Goal: Task Accomplishment & Management: Manage account settings

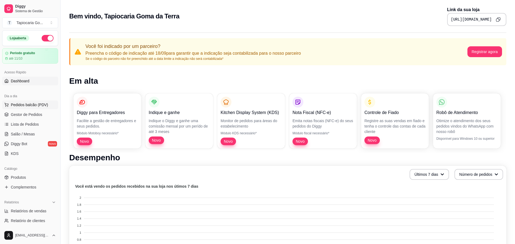
click at [33, 102] on span "Pedidos balcão (PDV)" at bounding box center [29, 104] width 37 height 5
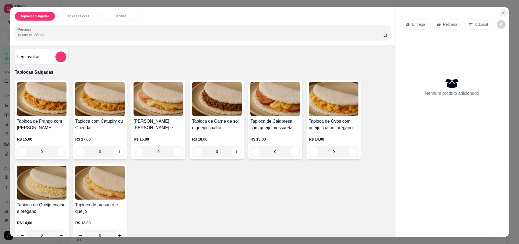
click at [501, 14] on icon "Close" at bounding box center [503, 13] width 4 height 4
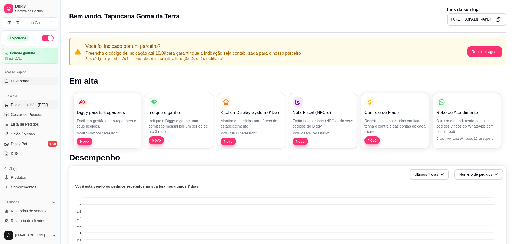
click at [32, 107] on span "Pedidos balcão (PDV)" at bounding box center [29, 104] width 37 height 5
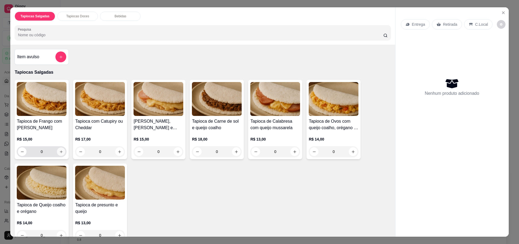
click at [61, 152] on icon "increase-product-quantity" at bounding box center [61, 151] width 4 height 4
type input "2"
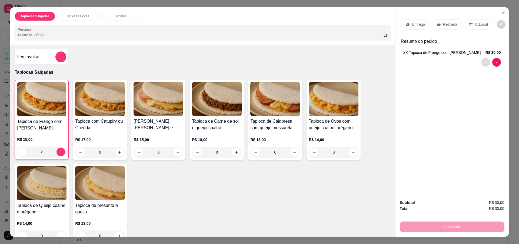
click at [484, 61] on icon "decrease-product-quantity" at bounding box center [485, 62] width 3 height 3
click at [449, 25] on p "Retirada" at bounding box center [450, 24] width 14 height 5
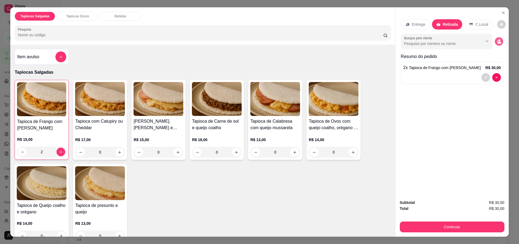
click at [496, 40] on icon "decrease-product-quantity" at bounding box center [498, 41] width 5 height 5
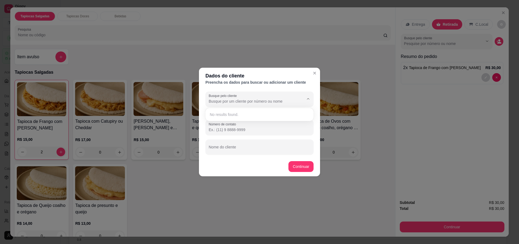
click at [282, 102] on input "Busque pelo cliente" at bounding box center [252, 100] width 86 height 5
click at [241, 149] on input "Nome do cliente" at bounding box center [260, 148] width 102 height 5
type input "c"
type input "[PERSON_NAME]"
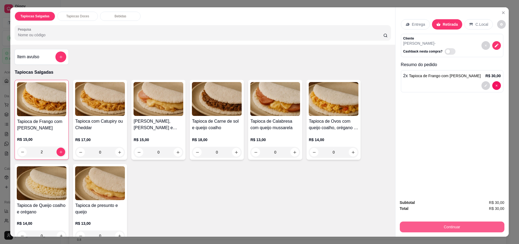
click at [441, 228] on button "Continuar" at bounding box center [452, 226] width 105 height 11
click at [499, 13] on button "Close" at bounding box center [503, 12] width 9 height 9
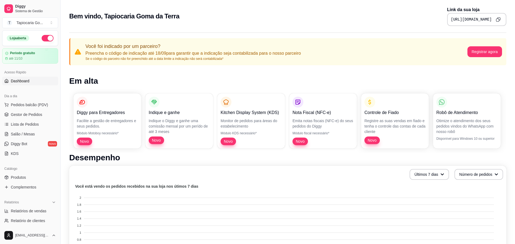
drag, startPoint x: 19, startPoint y: 82, endPoint x: 16, endPoint y: 86, distance: 4.6
click at [19, 83] on span "Dashboard" at bounding box center [20, 80] width 19 height 5
click at [28, 81] on span "Dashboard" at bounding box center [20, 80] width 19 height 5
click at [36, 136] on link "Salão / Mesas" at bounding box center [30, 133] width 56 height 9
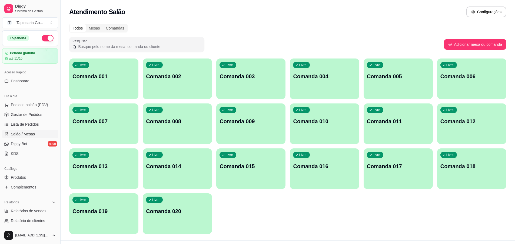
click at [118, 78] on p "Comanda 001" at bounding box center [103, 76] width 63 height 8
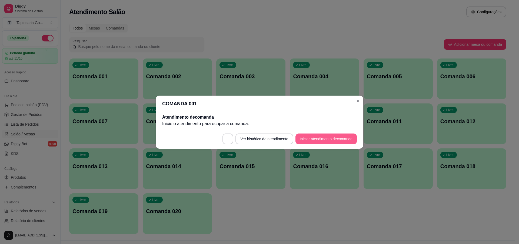
click at [315, 138] on button "Iniciar atendimento de comanda" at bounding box center [325, 138] width 61 height 11
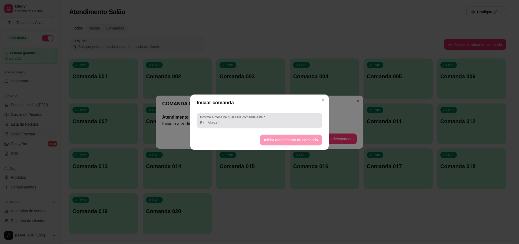
click at [224, 122] on input "Informe a mesa na qual essa comanda está." at bounding box center [259, 122] width 119 height 5
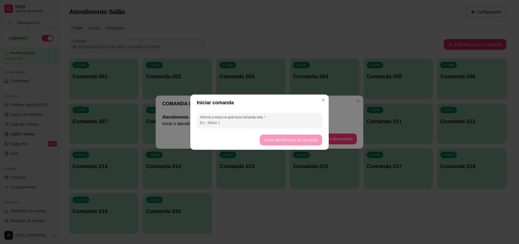
type input "1"
type input "001"
click at [228, 116] on label "Informe a mesa na qual essa comanda está." at bounding box center [233, 117] width 67 height 5
click at [228, 120] on input "001" at bounding box center [259, 122] width 119 height 5
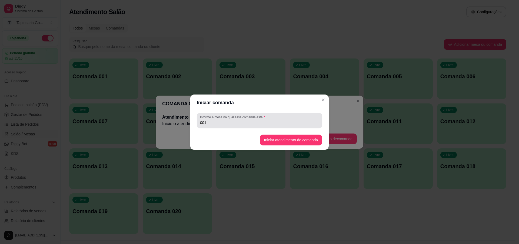
drag, startPoint x: 268, startPoint y: 127, endPoint x: 279, endPoint y: 136, distance: 14.8
click at [271, 131] on section "Iniciar comanda Informe a mesa na qual essa comanda está. 001 Iniciar atendimen…" at bounding box center [259, 121] width 138 height 55
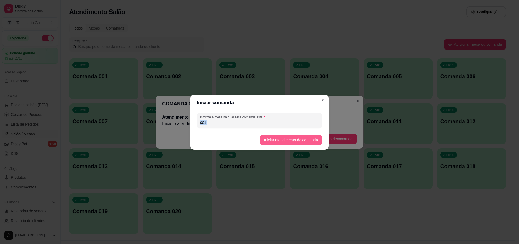
click at [282, 138] on button "Iniciar atendimento de comanda" at bounding box center [291, 139] width 62 height 11
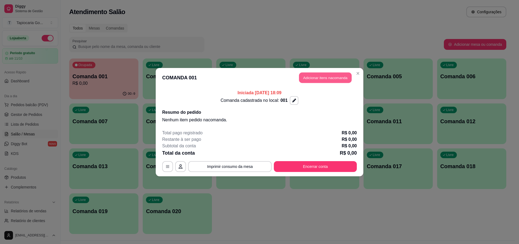
click at [318, 79] on button "Adicionar itens na comanda" at bounding box center [325, 77] width 53 height 11
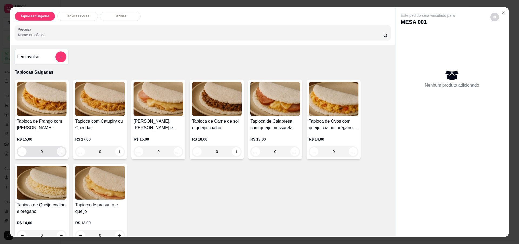
click at [57, 154] on button "increase-product-quantity" at bounding box center [61, 151] width 9 height 9
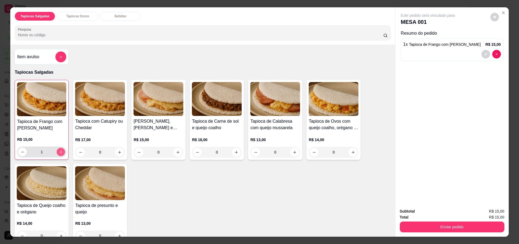
click at [57, 152] on button "increase-product-quantity" at bounding box center [61, 152] width 8 height 8
type input "2"
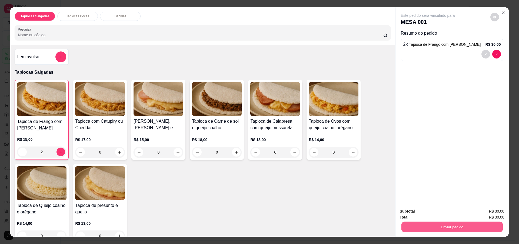
click at [433, 221] on button "Enviar pedido" at bounding box center [451, 226] width 101 height 11
click at [493, 213] on button "Sim, quero registrar" at bounding box center [485, 213] width 39 height 10
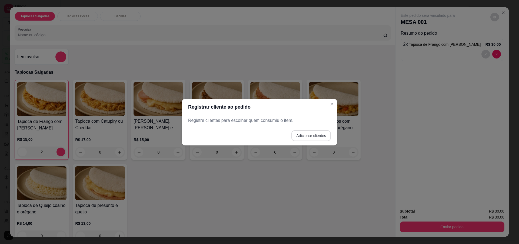
click at [320, 132] on button "Adicionar clientes" at bounding box center [310, 135] width 39 height 11
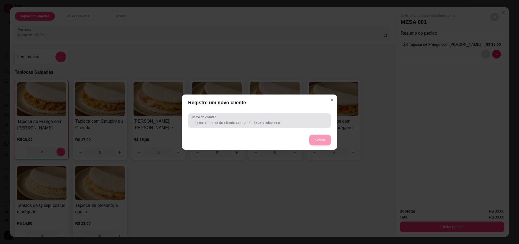
click at [228, 118] on div at bounding box center [259, 120] width 136 height 11
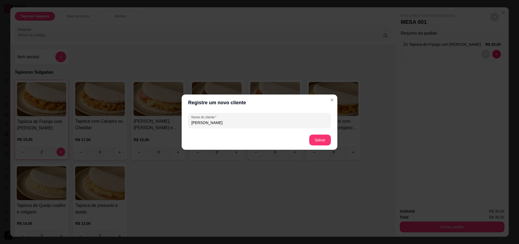
type input "[PERSON_NAME]"
click at [317, 139] on button "Salvar" at bounding box center [320, 139] width 22 height 11
click at [314, 141] on button "Salvar" at bounding box center [319, 139] width 21 height 11
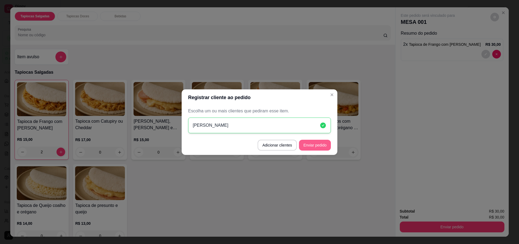
click at [310, 144] on button "Enviar pedido" at bounding box center [315, 144] width 32 height 11
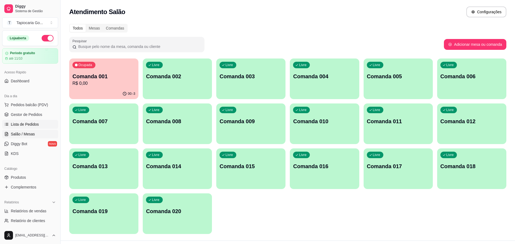
click at [25, 124] on span "Lista de Pedidos" at bounding box center [25, 123] width 28 height 5
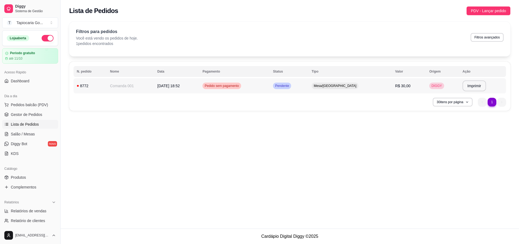
click at [334, 91] on td "Mesa/[GEOGRAPHIC_DATA]" at bounding box center [350, 85] width 84 height 15
click at [30, 118] on link "Gestor de Pedidos" at bounding box center [30, 114] width 56 height 9
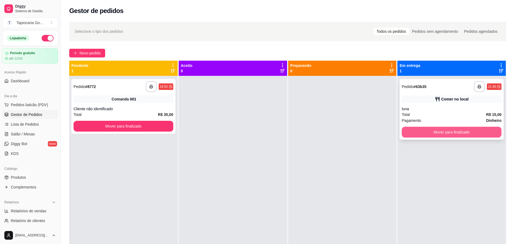
click at [449, 135] on button "Mover para finalizado" at bounding box center [452, 131] width 100 height 11
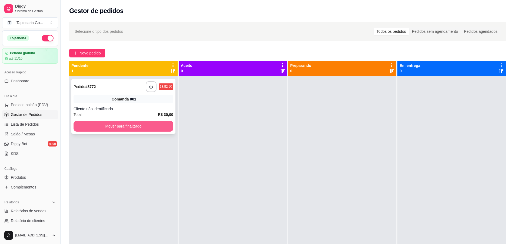
click at [139, 128] on button "Mover para finalizado" at bounding box center [124, 126] width 100 height 11
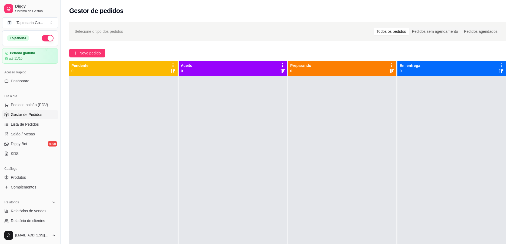
click at [135, 72] on div "Pendente 0" at bounding box center [123, 68] width 104 height 11
click at [42, 123] on link "Lista de Pedidos" at bounding box center [30, 124] width 56 height 9
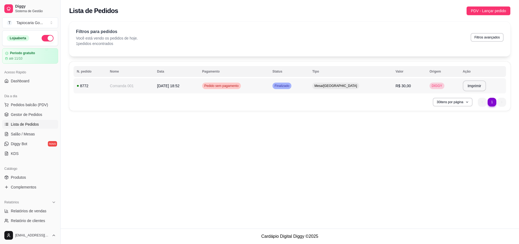
click at [303, 89] on td "Finalizado" at bounding box center [289, 85] width 40 height 15
click at [240, 86] on span "Pedido sem pagamento" at bounding box center [221, 86] width 36 height 4
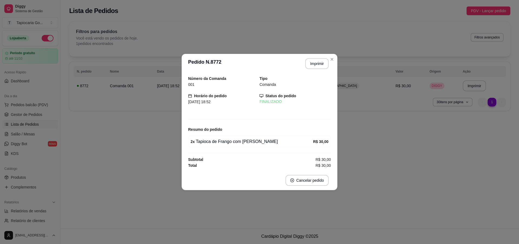
drag, startPoint x: 464, startPoint y: 106, endPoint x: 382, endPoint y: 92, distance: 83.0
drag, startPoint x: 382, startPoint y: 92, endPoint x: 212, endPoint y: 97, distance: 170.1
click at [207, 94] on strong "Horário do pedido" at bounding box center [210, 96] width 33 height 4
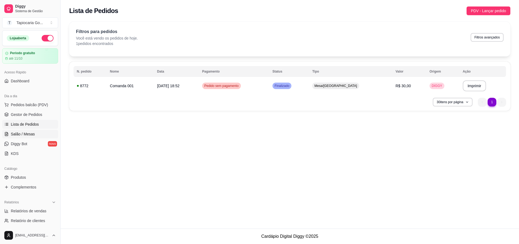
drag, startPoint x: 204, startPoint y: 85, endPoint x: 38, endPoint y: 132, distance: 172.7
click at [38, 132] on link "Salão / Mesas" at bounding box center [30, 133] width 56 height 9
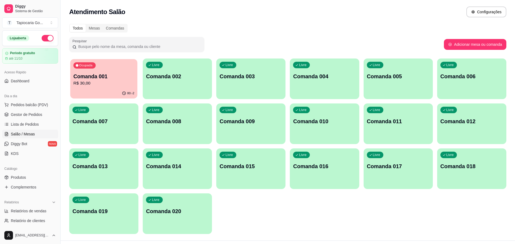
click at [106, 73] on p "Comanda 001" at bounding box center [103, 76] width 61 height 7
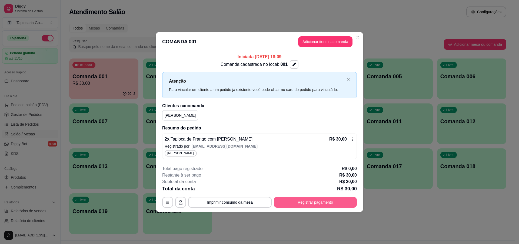
click at [306, 199] on button "Registrar pagamento" at bounding box center [315, 201] width 83 height 11
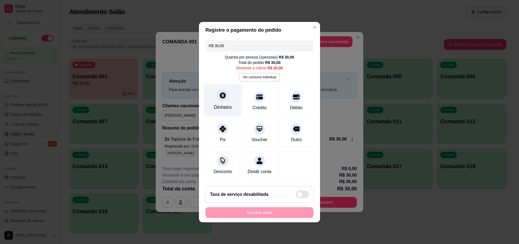
click at [222, 96] on div at bounding box center [223, 95] width 12 height 12
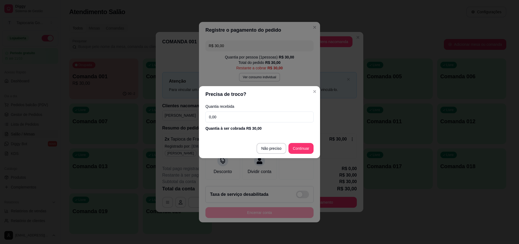
click at [231, 123] on div "Quantia recebida 0,00 Quantia à ser cobrada R$ 30,00" at bounding box center [259, 117] width 121 height 31
click at [232, 121] on input "0,00" at bounding box center [259, 116] width 108 height 11
type input "30,00"
click at [302, 137] on section "Precisa de troco? Quantia recebida 30,00 Quantia à ser cobrada R$ 30,00 Não pre…" at bounding box center [259, 122] width 121 height 72
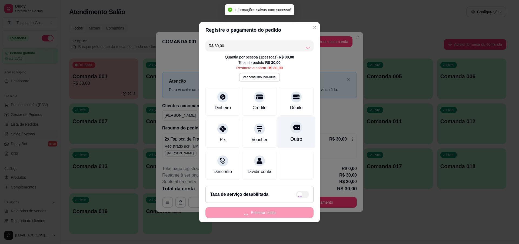
type input "R$ 0,00"
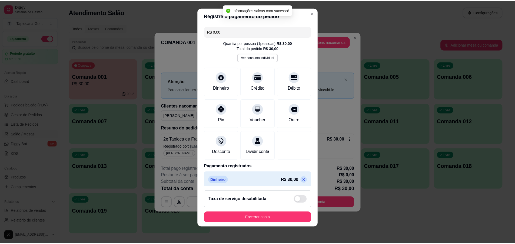
scroll to position [5, 0]
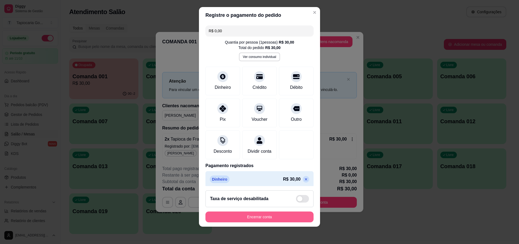
click at [262, 216] on button "Encerrar conta" at bounding box center [259, 216] width 108 height 11
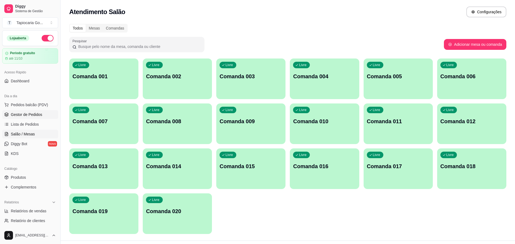
click at [29, 114] on span "Gestor de Pedidos" at bounding box center [26, 114] width 31 height 5
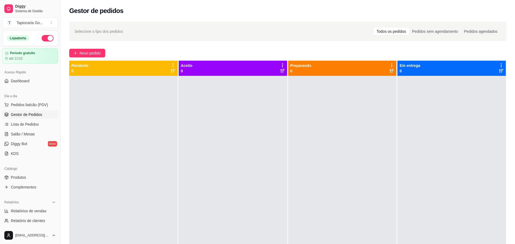
click at [29, 129] on ul "Pedidos balcão (PDV) Gestor de Pedidos Lista de Pedidos Salão / Mesas Diggy Bot…" at bounding box center [30, 128] width 56 height 57
click at [28, 125] on span "Lista de Pedidos" at bounding box center [25, 123] width 28 height 5
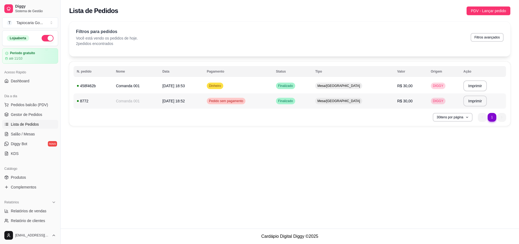
click at [354, 102] on span "Mesa/[GEOGRAPHIC_DATA]" at bounding box center [338, 101] width 45 height 4
click at [245, 103] on div "Pedido sem pagamento" at bounding box center [226, 101] width 39 height 6
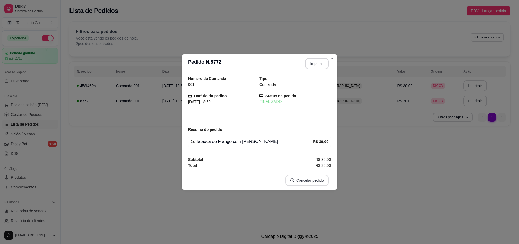
click at [310, 182] on button "Cancelar pedido" at bounding box center [306, 180] width 43 height 11
click at [316, 168] on button "Sim" at bounding box center [322, 166] width 21 height 11
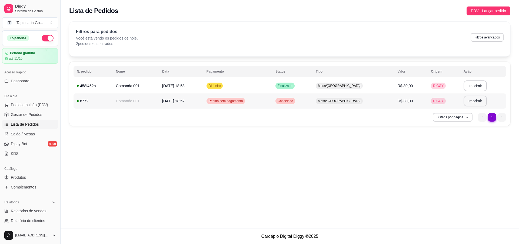
click at [348, 102] on span "Mesa/[GEOGRAPHIC_DATA]" at bounding box center [339, 101] width 45 height 4
click at [339, 90] on td "Mesa/[GEOGRAPHIC_DATA]" at bounding box center [353, 85] width 82 height 15
drag, startPoint x: 131, startPoint y: 103, endPoint x: 36, endPoint y: 107, distance: 95.8
click at [36, 107] on button "Pedidos balcão (PDV)" at bounding box center [30, 104] width 56 height 9
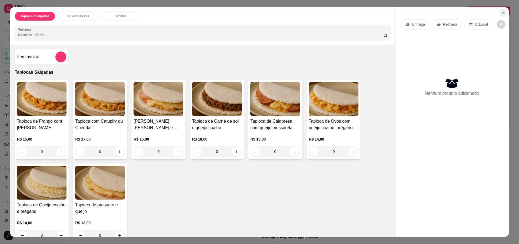
click at [502, 14] on icon "Close" at bounding box center [503, 13] width 2 height 2
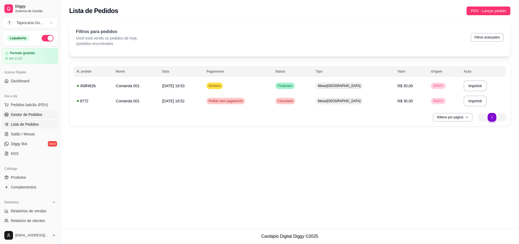
click at [33, 114] on span "Gestor de Pedidos" at bounding box center [26, 114] width 31 height 5
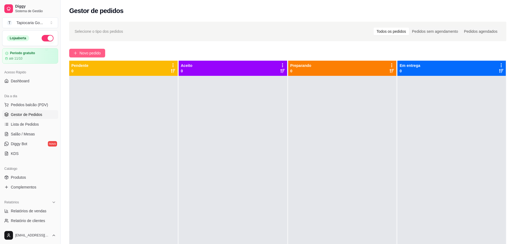
click at [97, 55] on span "Novo pedido" at bounding box center [89, 53] width 21 height 6
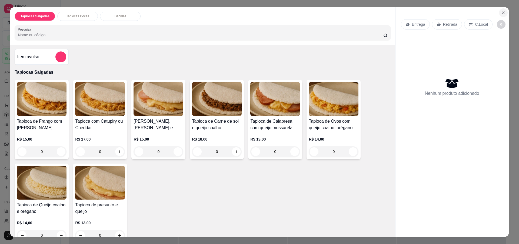
click at [501, 11] on icon "Close" at bounding box center [503, 13] width 4 height 4
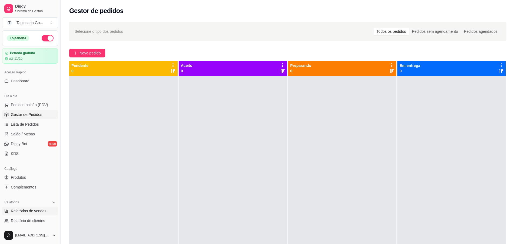
click at [16, 214] on link "Relatórios de vendas" at bounding box center [30, 210] width 56 height 9
select select "ALL"
select select "0"
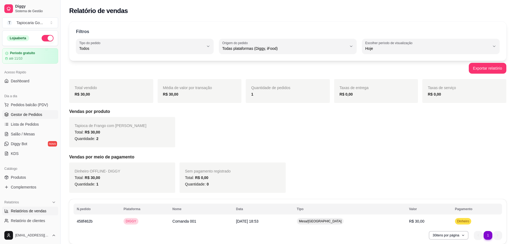
click at [28, 117] on link "Gestor de Pedidos" at bounding box center [30, 114] width 56 height 9
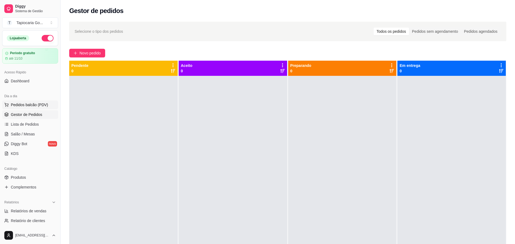
click at [34, 105] on span "Pedidos balcão (PDV)" at bounding box center [29, 104] width 37 height 5
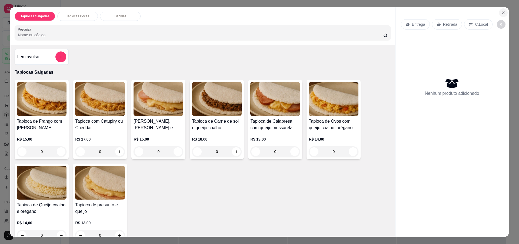
click at [501, 15] on button "Close" at bounding box center [503, 12] width 9 height 9
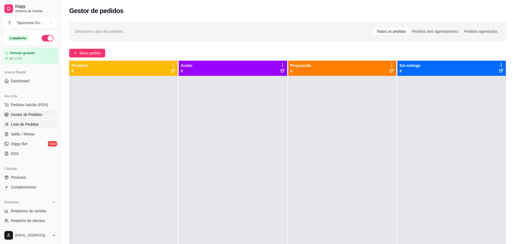
click at [33, 120] on link "Lista de Pedidos" at bounding box center [30, 124] width 56 height 9
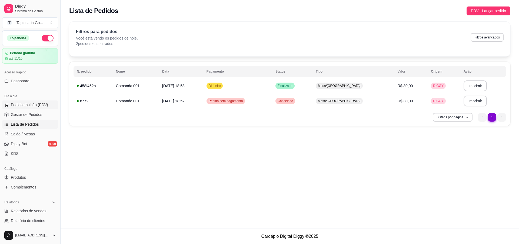
click at [21, 103] on span "Pedidos balcão (PDV)" at bounding box center [29, 104] width 37 height 5
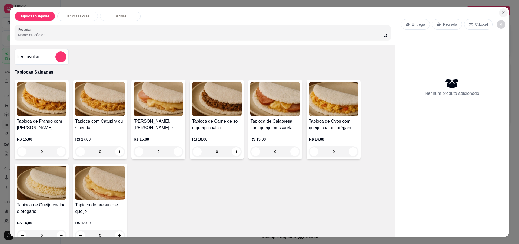
click at [502, 11] on icon "Close" at bounding box center [503, 13] width 4 height 4
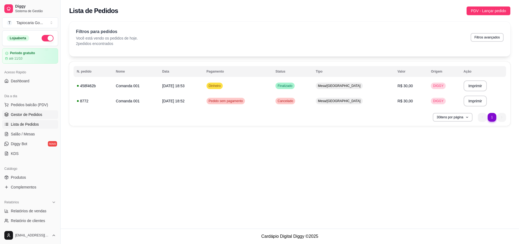
click at [34, 112] on span "Gestor de Pedidos" at bounding box center [26, 114] width 31 height 5
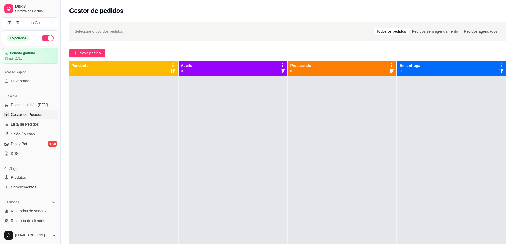
click at [2, 110] on link "Gestor de Pedidos" at bounding box center [30, 114] width 56 height 9
click at [16, 187] on span "Complementos" at bounding box center [23, 186] width 25 height 5
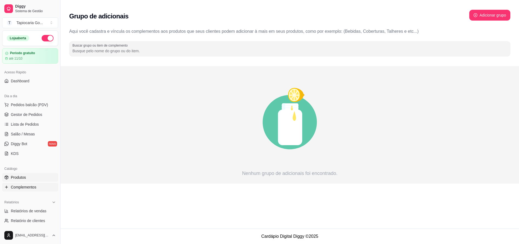
click at [22, 179] on span "Produtos" at bounding box center [18, 176] width 15 height 5
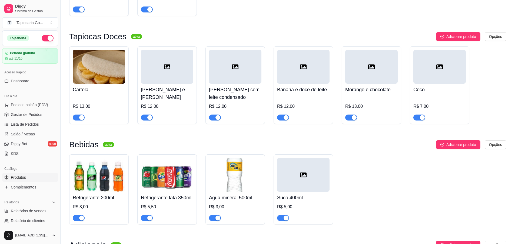
scroll to position [216, 0]
click at [163, 68] on div at bounding box center [167, 66] width 52 height 34
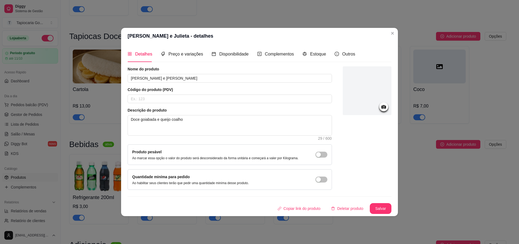
click at [375, 94] on div at bounding box center [367, 90] width 49 height 49
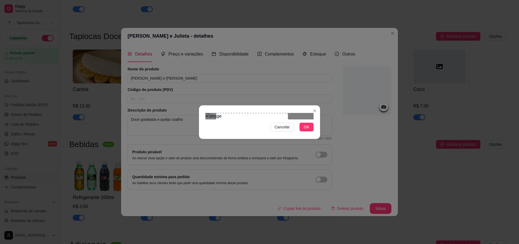
click at [287, 113] on div "Use the arrow keys to move the crop selection area" at bounding box center [252, 149] width 72 height 72
click at [248, 150] on div "Use the arrow keys to move the crop selection area" at bounding box center [233, 167] width 34 height 34
click at [263, 125] on div "Use the arrow keys to move the crop selection area" at bounding box center [259, 141] width 33 height 33
click at [304, 130] on span "OK" at bounding box center [306, 127] width 5 height 6
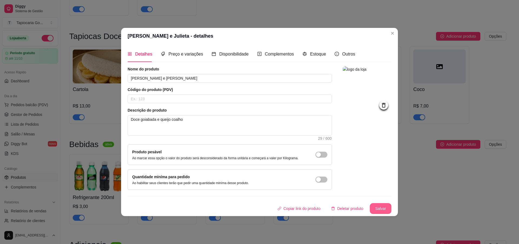
click at [374, 205] on button "Salvar" at bounding box center [381, 208] width 22 height 11
click at [388, 36] on header "[PERSON_NAME] e Julieta - detalhes" at bounding box center [259, 36] width 277 height 16
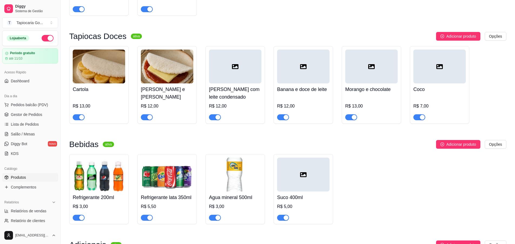
click at [252, 70] on div at bounding box center [235, 66] width 52 height 34
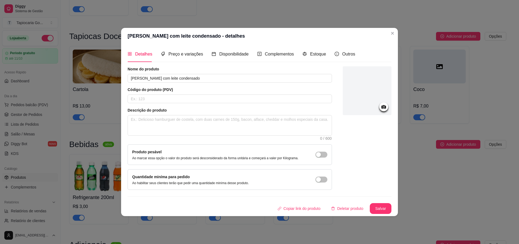
click at [371, 75] on div at bounding box center [367, 90] width 49 height 49
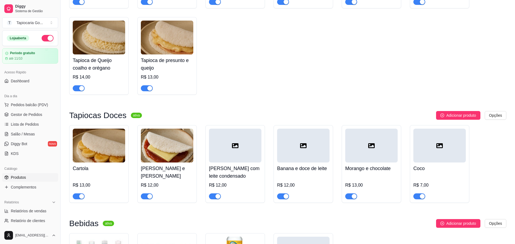
scroll to position [162, 0]
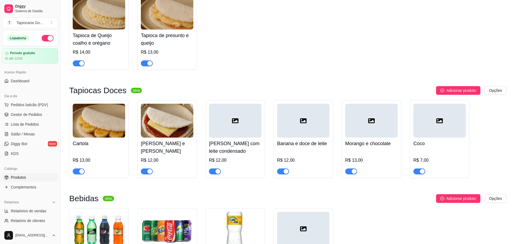
click at [105, 123] on img at bounding box center [99, 121] width 52 height 34
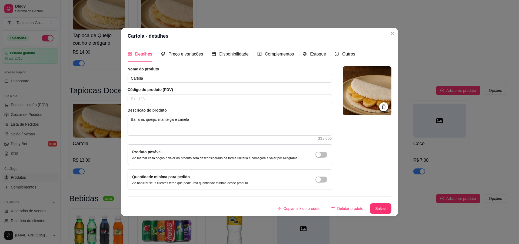
click at [348, 96] on img at bounding box center [367, 90] width 49 height 49
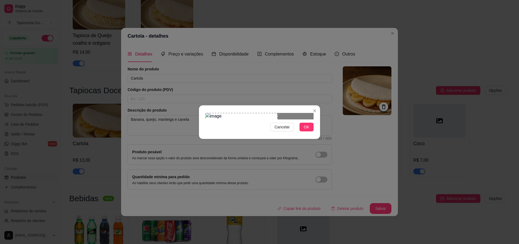
click at [229, 113] on div "Use the arrow keys to move the crop selection area" at bounding box center [241, 149] width 72 height 72
click at [239, 113] on div at bounding box center [259, 116] width 108 height 6
click at [234, 113] on div "Use the arrow keys to move the crop selection area" at bounding box center [227, 129] width 33 height 33
click at [242, 113] on div at bounding box center [259, 116] width 108 height 6
click at [305, 130] on span "OK" at bounding box center [306, 127] width 5 height 6
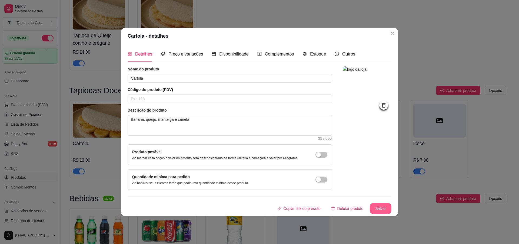
click at [387, 205] on button "Salvar" at bounding box center [381, 208] width 22 height 11
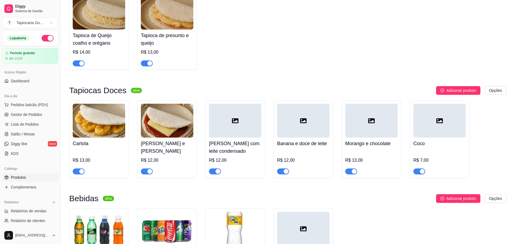
click at [290, 121] on div at bounding box center [303, 121] width 52 height 34
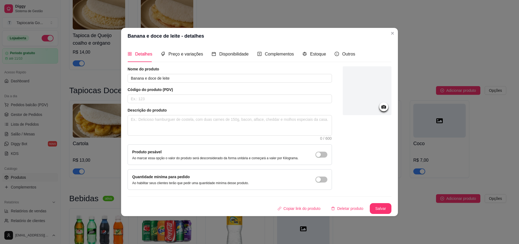
click at [369, 90] on div at bounding box center [367, 90] width 49 height 49
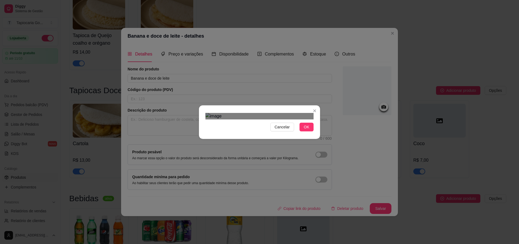
click at [256, 152] on div "Use the arrow keys to move the north east drag handle to change the crop select…" at bounding box center [256, 152] width 0 height 0
click at [222, 144] on div "Use the arrow keys to move the crop selection area" at bounding box center [221, 159] width 30 height 30
click at [308, 130] on span "OK" at bounding box center [306, 127] width 5 height 6
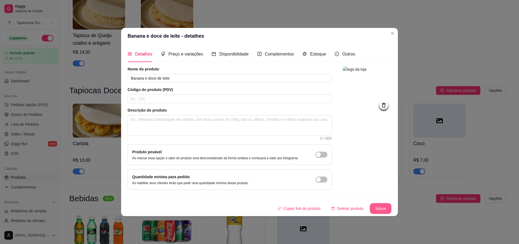
click at [379, 206] on button "Salvar" at bounding box center [381, 208] width 22 height 11
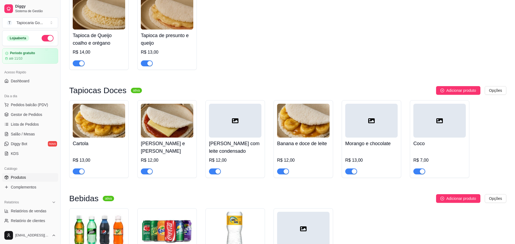
click at [387, 127] on div at bounding box center [371, 121] width 52 height 34
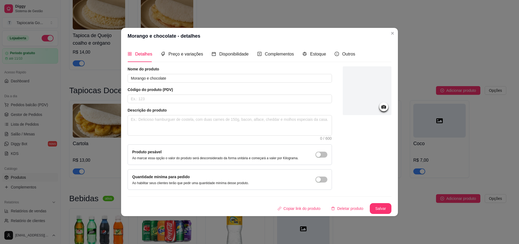
click at [376, 99] on div at bounding box center [367, 90] width 49 height 49
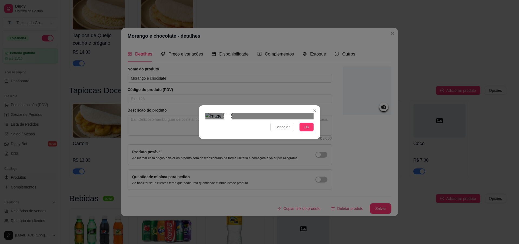
click at [229, 113] on div at bounding box center [259, 116] width 108 height 6
click at [254, 116] on div at bounding box center [259, 116] width 108 height 6
click at [286, 145] on div "Use the arrow keys to move the crop selection area" at bounding box center [291, 161] width 32 height 32
click at [309, 130] on span "OK" at bounding box center [306, 127] width 5 height 6
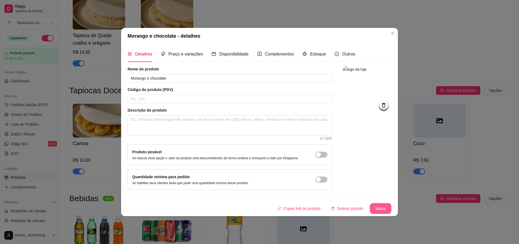
click at [385, 206] on button "Salvar" at bounding box center [381, 208] width 22 height 11
click at [388, 29] on header "Morango e chocolate - detalhes" at bounding box center [259, 36] width 277 height 16
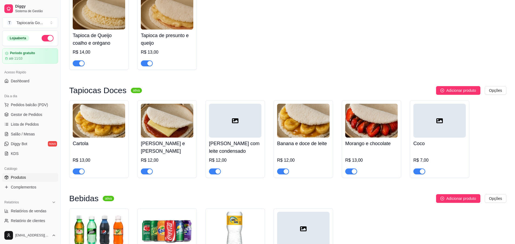
click at [425, 126] on div at bounding box center [439, 121] width 52 height 34
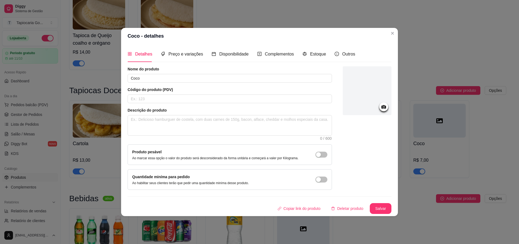
click at [371, 102] on div at bounding box center [367, 90] width 49 height 49
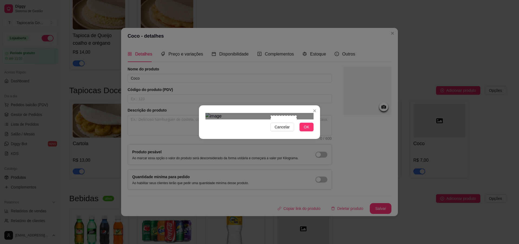
click at [271, 113] on div at bounding box center [259, 116] width 108 height 6
click at [285, 116] on div "Use the arrow keys to move the crop selection area" at bounding box center [288, 129] width 26 height 26
click at [311, 131] on button "OK" at bounding box center [306, 126] width 14 height 9
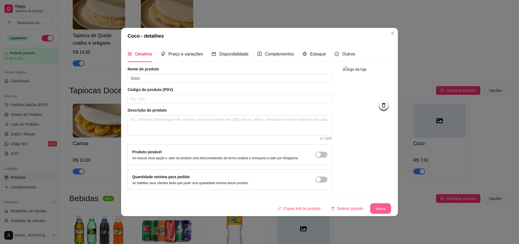
click at [377, 208] on button "Salvar" at bounding box center [380, 208] width 21 height 11
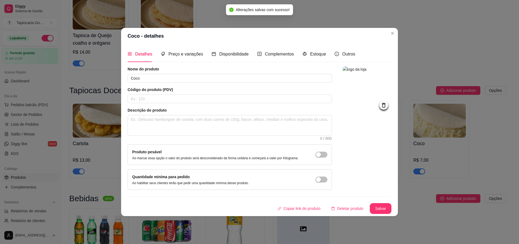
click at [356, 98] on img at bounding box center [367, 90] width 49 height 49
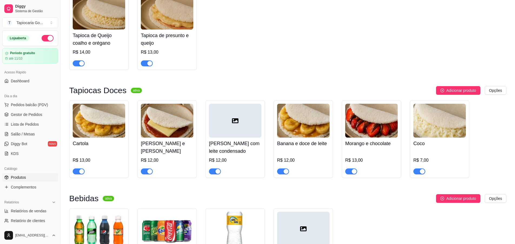
click at [244, 114] on div at bounding box center [235, 121] width 52 height 34
click at [41, 189] on link "Complementos" at bounding box center [30, 186] width 56 height 9
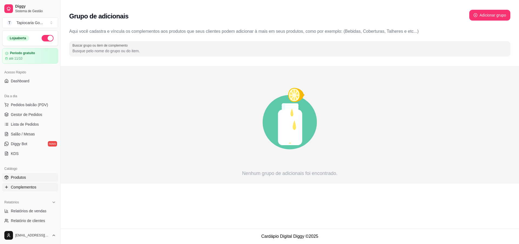
click at [16, 176] on span "Produtos" at bounding box center [18, 176] width 15 height 5
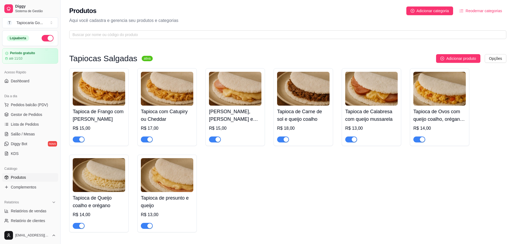
click at [476, 9] on span "Reodernar categorias" at bounding box center [483, 11] width 36 height 6
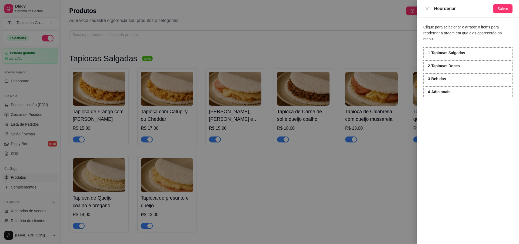
click at [401, 45] on div at bounding box center [259, 122] width 519 height 244
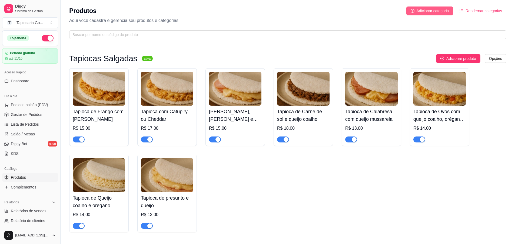
click at [422, 12] on span "Adicionar categoria" at bounding box center [432, 11] width 32 height 6
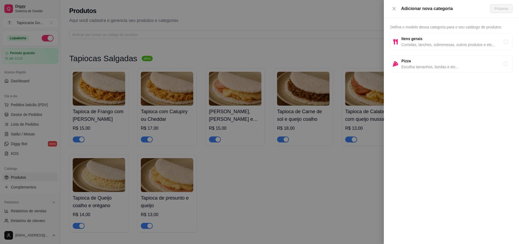
click at [438, 46] on span "Comidas, lanches, sobremesas, outros produtos e etc..." at bounding box center [452, 45] width 102 height 6
radio input "true"
click at [493, 6] on button "Próximo" at bounding box center [501, 8] width 22 height 9
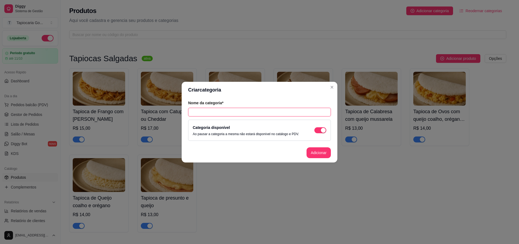
click at [244, 108] on input "text" at bounding box center [259, 112] width 143 height 9
type input "diversos"
click at [321, 129] on button "button" at bounding box center [320, 130] width 12 height 6
click at [318, 130] on div "button" at bounding box center [317, 130] width 5 height 5
click at [315, 150] on button "Adicionar" at bounding box center [318, 152] width 24 height 11
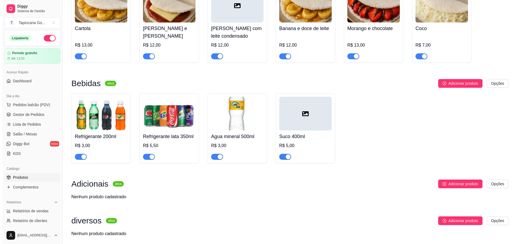
scroll to position [298, 0]
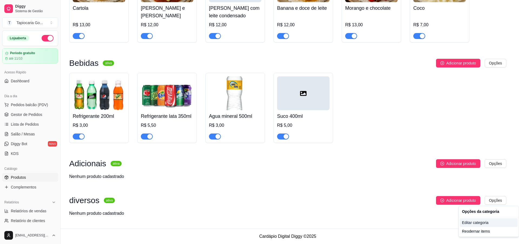
click at [485, 222] on div "Editar categoria" at bounding box center [489, 222] width 58 height 9
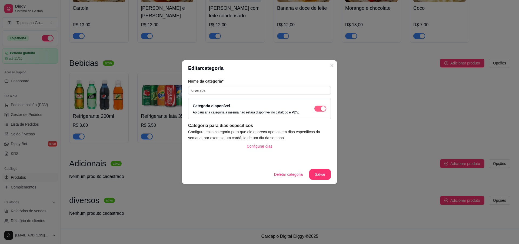
click at [320, 109] on button "button" at bounding box center [320, 108] width 12 height 6
click at [317, 171] on button "Salvar" at bounding box center [319, 174] width 21 height 11
click at [329, 60] on header "Editar categoria" at bounding box center [260, 68] width 156 height 16
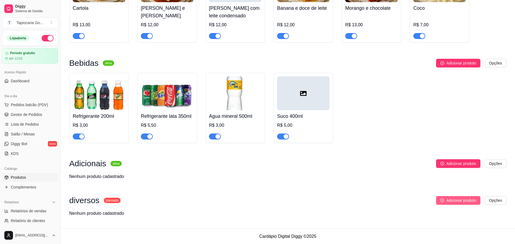
click at [456, 198] on span "Adicionar produto" at bounding box center [461, 200] width 30 height 6
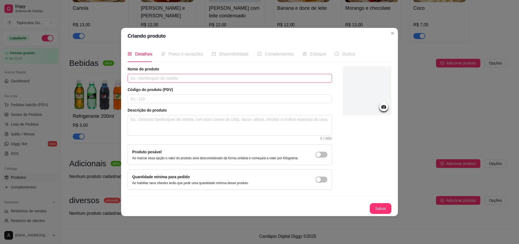
click at [257, 75] on input "text" at bounding box center [230, 78] width 204 height 9
type input "pipocas"
click at [187, 56] on span "Preço e variações" at bounding box center [185, 54] width 35 height 5
click at [379, 206] on button "Salvar" at bounding box center [381, 208] width 22 height 11
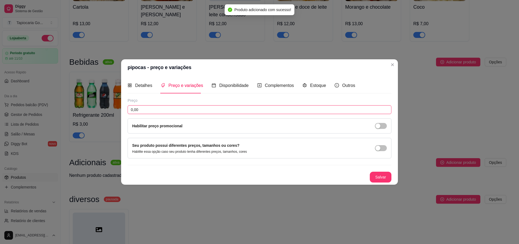
click at [201, 107] on input "0,00" at bounding box center [260, 109] width 264 height 9
type input "1,50"
click at [377, 176] on button "Salvar" at bounding box center [381, 176] width 22 height 11
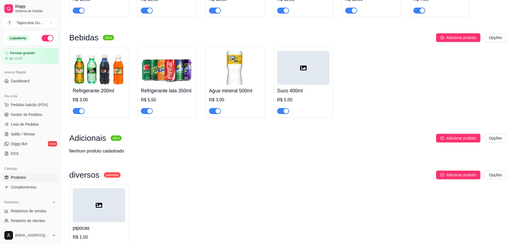
scroll to position [362, 0]
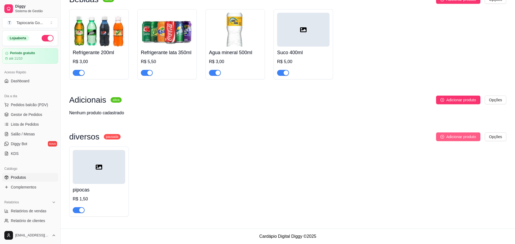
click at [461, 135] on span "Adicionar produto" at bounding box center [461, 137] width 30 height 6
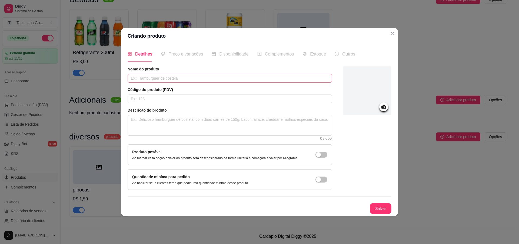
drag, startPoint x: 263, startPoint y: 69, endPoint x: 264, endPoint y: 77, distance: 7.6
click at [264, 74] on div "Nome do produto" at bounding box center [230, 74] width 204 height 16
click at [264, 77] on input "text" at bounding box center [230, 78] width 204 height 9
type input "pirulito"
click at [384, 211] on button "Salvar" at bounding box center [381, 208] width 22 height 11
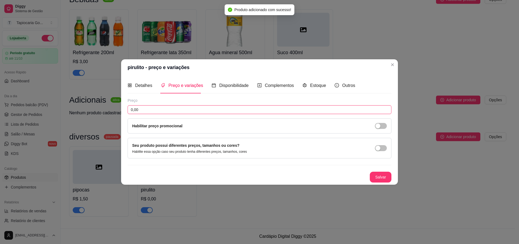
click at [186, 109] on input "0,00" at bounding box center [260, 109] width 264 height 9
type input "1,00"
click at [148, 84] on span "Detalhes" at bounding box center [143, 85] width 17 height 5
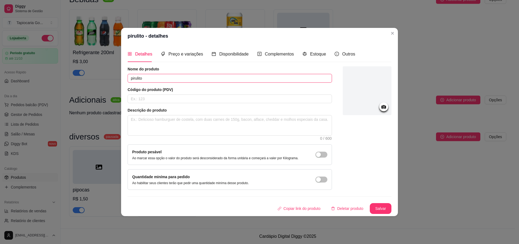
click at [171, 82] on input "pirulito" at bounding box center [230, 78] width 204 height 9
click at [171, 80] on input "pirulito" at bounding box center [230, 78] width 204 height 9
type input "p"
type input "paçoca"
click at [180, 52] on span "Preço e variações" at bounding box center [185, 54] width 35 height 5
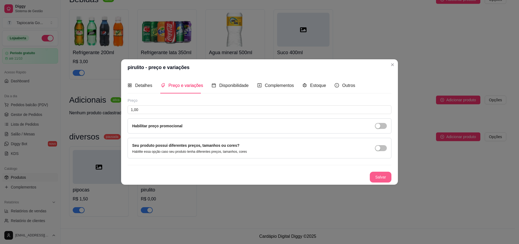
click at [375, 180] on button "Salvar" at bounding box center [381, 176] width 22 height 11
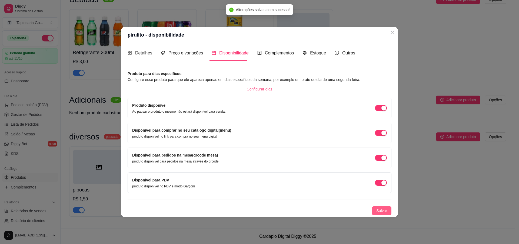
click at [380, 211] on span "Salvar" at bounding box center [381, 210] width 11 height 6
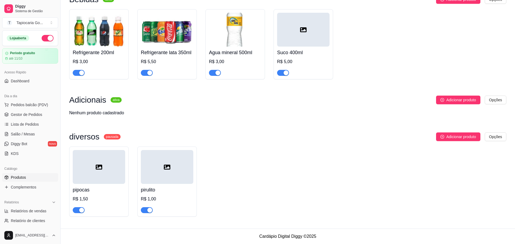
click at [174, 184] on div "pirulito R$ 1,00" at bounding box center [167, 198] width 52 height 29
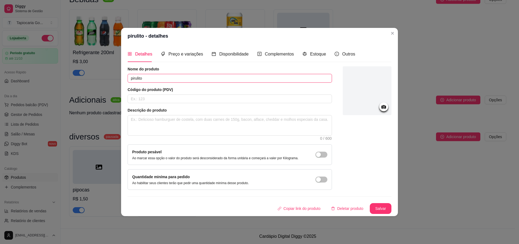
drag, startPoint x: 184, startPoint y: 79, endPoint x: 180, endPoint y: 78, distance: 4.1
click at [185, 79] on input "pirulito" at bounding box center [230, 78] width 204 height 9
click at [181, 78] on input "pirulito" at bounding box center [230, 78] width 204 height 9
drag, startPoint x: 181, startPoint y: 78, endPoint x: 120, endPoint y: 78, distance: 60.8
click at [118, 80] on div "pirulito - detalhes Detalhes Preço e variações Disponibilidade Complementos Est…" at bounding box center [259, 122] width 519 height 244
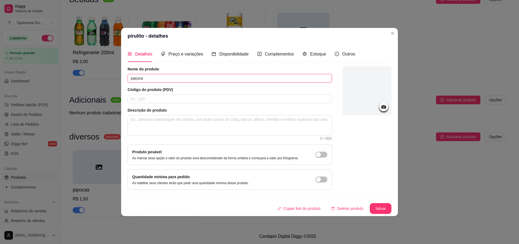
type input "paçoca"
click at [376, 204] on button "Salvar" at bounding box center [380, 208] width 21 height 11
click at [384, 205] on button "Salvar" at bounding box center [380, 208] width 21 height 11
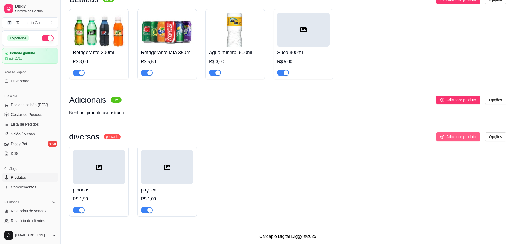
click at [464, 135] on span "Adicionar produto" at bounding box center [461, 137] width 30 height 6
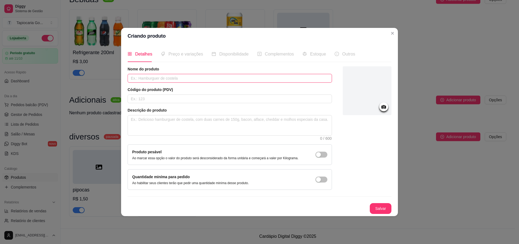
click at [206, 79] on input "text" at bounding box center [230, 78] width 204 height 9
type input "pastilha"
click at [383, 206] on button "Salvar" at bounding box center [380, 208] width 21 height 11
click at [181, 54] on div "Criando produto Detalhes Preço e variações Disponibilidade Complementos Estoque…" at bounding box center [259, 122] width 519 height 244
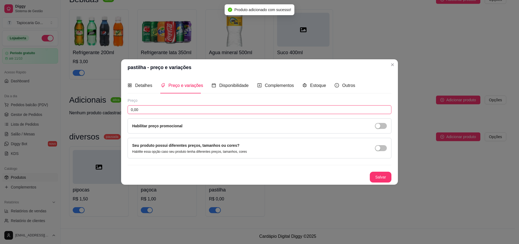
click at [189, 106] on input "0,00" at bounding box center [260, 109] width 264 height 9
type input "2,00"
click at [383, 175] on button "Salvar" at bounding box center [381, 176] width 22 height 11
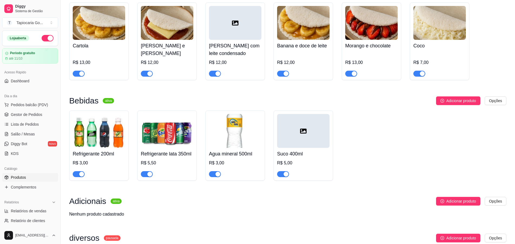
scroll to position [254, 0]
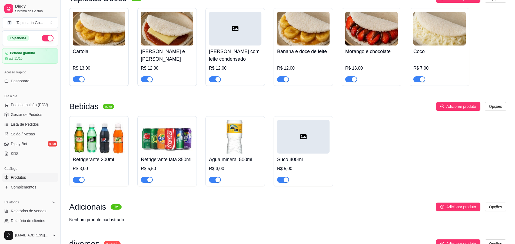
click at [304, 135] on icon at bounding box center [303, 136] width 6 height 5
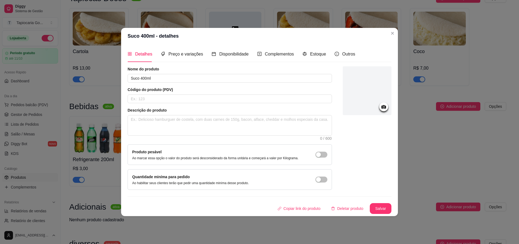
click at [378, 96] on div at bounding box center [367, 90] width 49 height 49
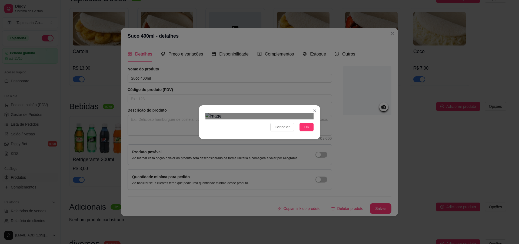
click at [295, 128] on div "Use the arrow keys to move the crop selection area" at bounding box center [262, 169] width 97 height 97
click at [198, 74] on div "Cancelar OK" at bounding box center [259, 122] width 519 height 244
click at [272, 117] on div "Use the arrow keys to move the crop selection area" at bounding box center [263, 166] width 98 height 98
click at [210, 114] on div "Use the arrow keys to move the north west drag handle to change the crop select…" at bounding box center [210, 114] width 0 height 0
click at [256, 123] on div "Use the arrow keys to move the crop selection area" at bounding box center [263, 168] width 101 height 101
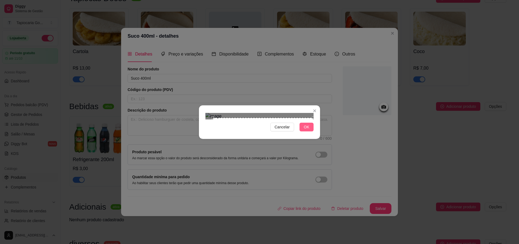
click at [308, 130] on span "OK" at bounding box center [306, 127] width 5 height 6
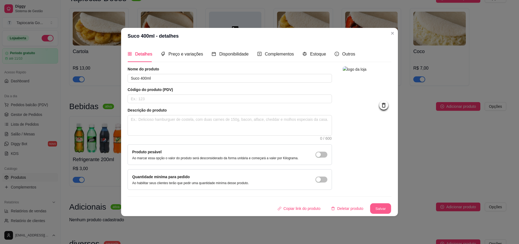
click at [385, 210] on button "Salvar" at bounding box center [380, 208] width 21 height 11
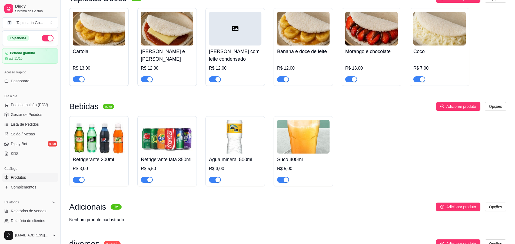
drag, startPoint x: 226, startPoint y: 41, endPoint x: 226, endPoint y: 44, distance: 3.5
click at [226, 44] on div at bounding box center [235, 29] width 52 height 34
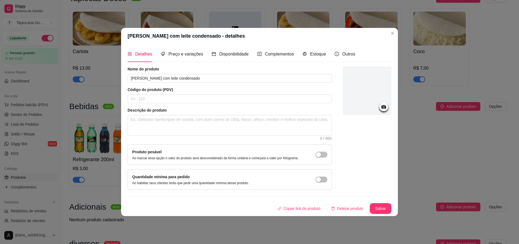
click at [383, 96] on div at bounding box center [367, 90] width 49 height 49
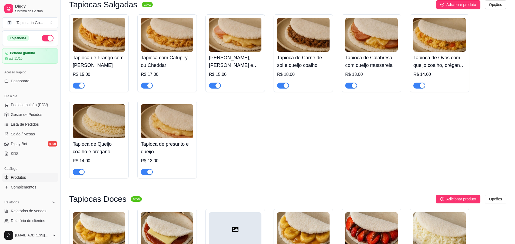
scroll to position [108, 0]
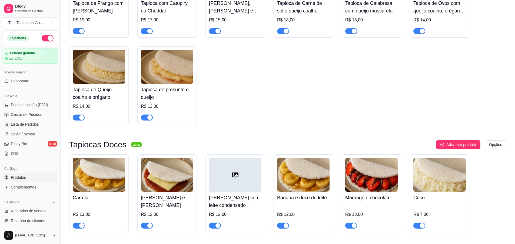
click at [239, 176] on div at bounding box center [235, 175] width 52 height 34
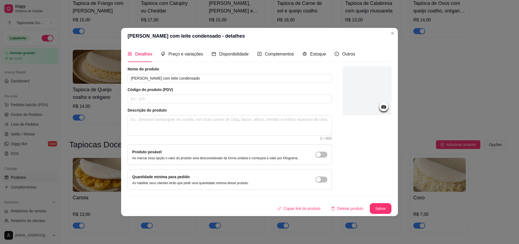
click at [364, 75] on div at bounding box center [367, 90] width 49 height 49
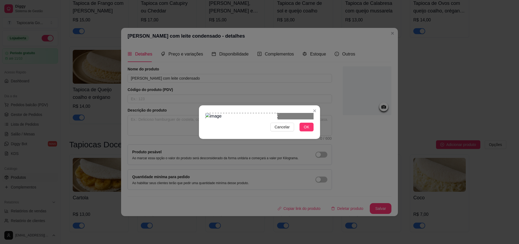
click at [258, 123] on div "Use the arrow keys to move the crop selection area" at bounding box center [241, 149] width 72 height 72
click at [250, 119] on div at bounding box center [259, 116] width 108 height 6
click at [287, 114] on div "Use the arrow keys to move the crop selection area" at bounding box center [289, 128] width 28 height 28
click at [308, 130] on span "OK" at bounding box center [306, 127] width 5 height 6
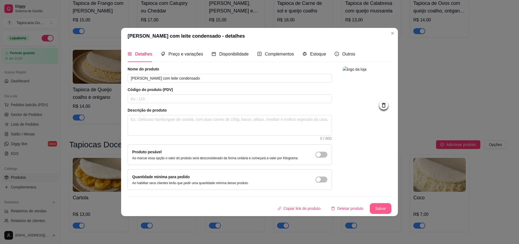
click at [382, 205] on button "Salvar" at bounding box center [381, 208] width 22 height 11
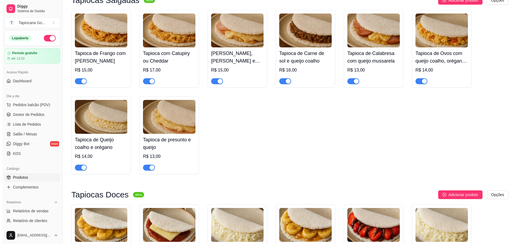
scroll to position [0, 0]
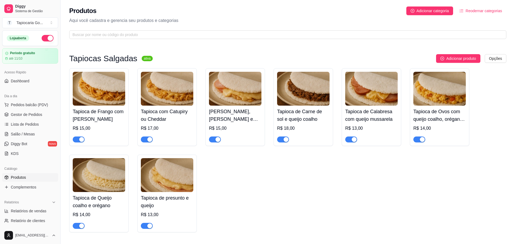
click at [29, 86] on div "Acesso Rápido Dashboard" at bounding box center [30, 77] width 60 height 22
click at [26, 83] on span "Dashboard" at bounding box center [20, 80] width 19 height 5
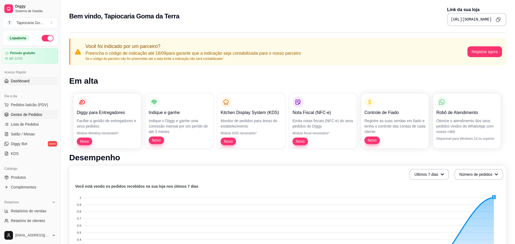
click at [20, 115] on span "Gestor de Pedidos" at bounding box center [26, 114] width 31 height 5
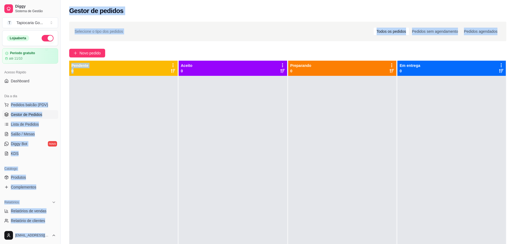
drag, startPoint x: 51, startPoint y: 97, endPoint x: 82, endPoint y: 140, distance: 53.3
click at [82, 140] on div "Diggy Sistema de Gestão T Tapiocaria Go ... Loja aberta Período gratuito até 11…" at bounding box center [257, 163] width 515 height 326
click at [97, 47] on div "Selecione o tipo dos pedidos Todos os pedidos Pedidos sem agendamento Pedidos a…" at bounding box center [288, 164] width 454 height 292
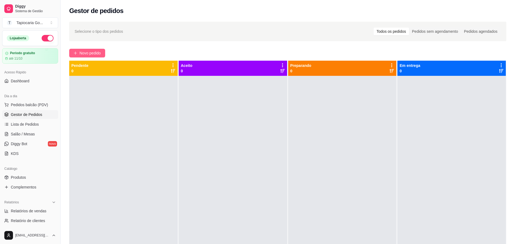
click at [91, 54] on span "Novo pedido" at bounding box center [89, 53] width 21 height 6
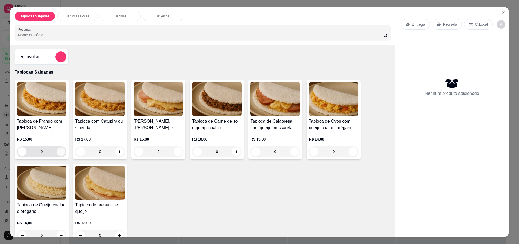
click at [57, 154] on button "increase-product-quantity" at bounding box center [61, 151] width 8 height 8
type input "1"
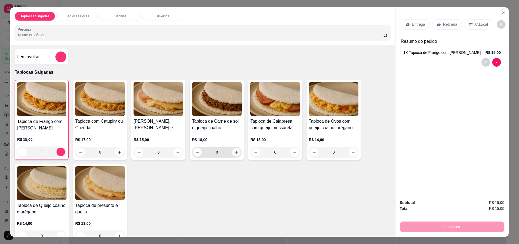
click at [235, 153] on icon "increase-product-quantity" at bounding box center [236, 152] width 4 height 4
type input "1"
click at [443, 24] on p "Retirada" at bounding box center [450, 24] width 14 height 5
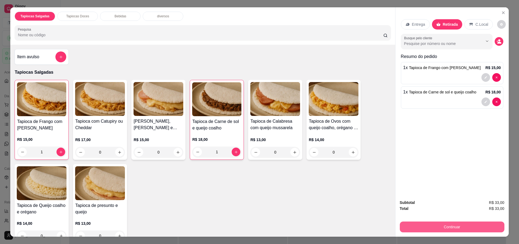
click at [441, 230] on button "Continuar" at bounding box center [452, 226] width 105 height 11
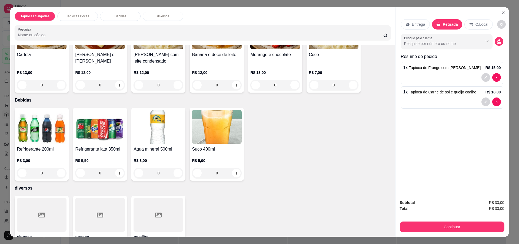
scroll to position [281, 0]
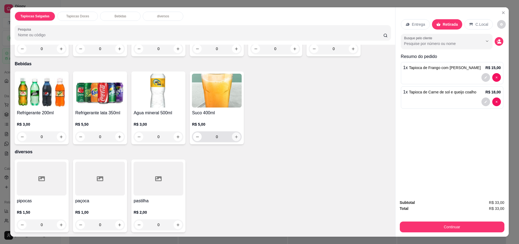
click at [232, 138] on button "increase-product-quantity" at bounding box center [236, 136] width 9 height 9
click at [234, 138] on icon "increase-product-quantity" at bounding box center [236, 137] width 4 height 4
type input "2"
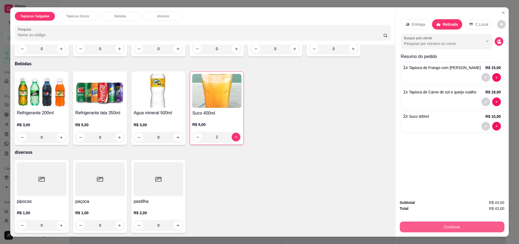
click at [443, 226] on button "Continuar" at bounding box center [452, 226] width 105 height 11
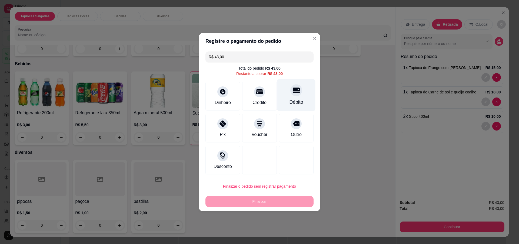
click at [293, 97] on div "Débito" at bounding box center [296, 95] width 38 height 32
type input "R$ 0,00"
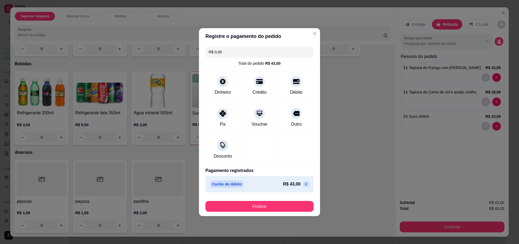
click at [293, 184] on p "R$ 43,00" at bounding box center [292, 184] width 18 height 6
click at [290, 184] on p "R$ 43,00" at bounding box center [292, 184] width 18 height 6
click at [287, 202] on button "Finalizar" at bounding box center [259, 206] width 105 height 11
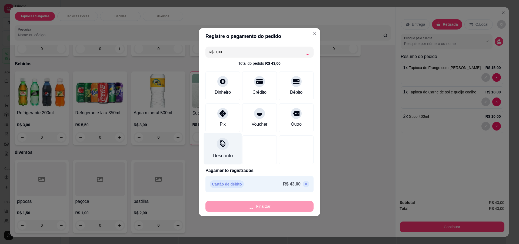
type input "0"
type input "-R$ 43,00"
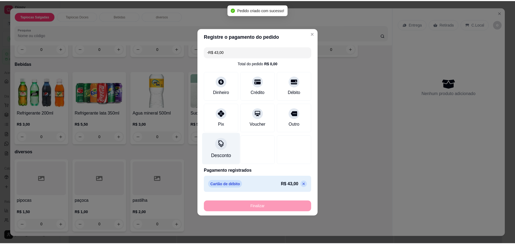
scroll to position [281, 0]
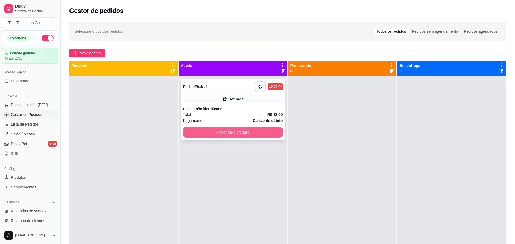
click at [239, 150] on div "**********" at bounding box center [233, 198] width 108 height 244
click at [235, 130] on button "Mover para preparo" at bounding box center [232, 132] width 97 height 11
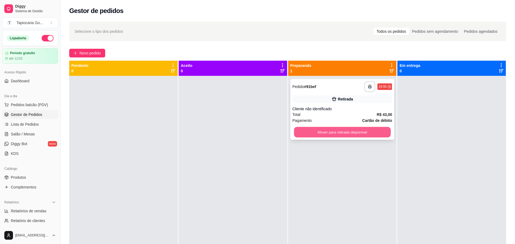
click at [356, 132] on button "Mover para retirada disponível" at bounding box center [342, 132] width 97 height 11
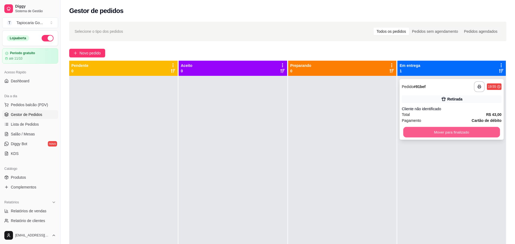
click at [478, 131] on button "Mover para finalizado" at bounding box center [451, 132] width 97 height 11
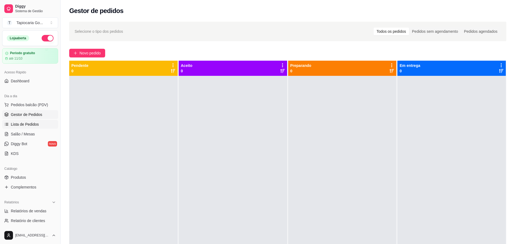
click at [34, 126] on link "Lista de Pedidos" at bounding box center [30, 124] width 56 height 9
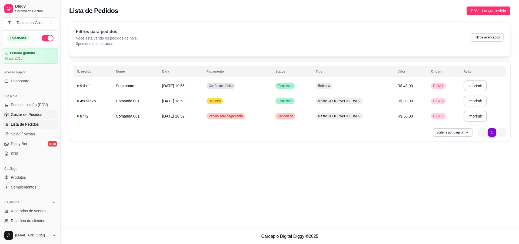
click at [34, 114] on span "Gestor de Pedidos" at bounding box center [26, 114] width 31 height 5
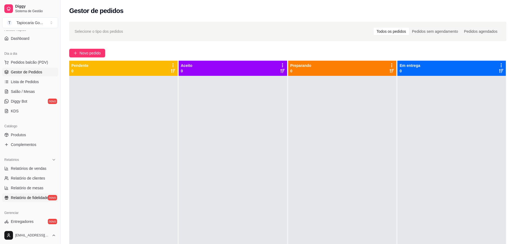
scroll to position [108, 0]
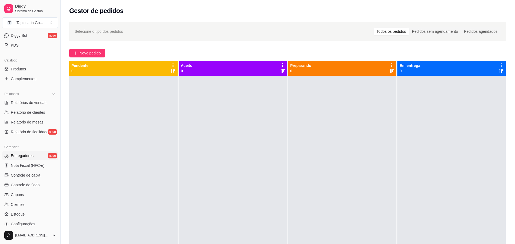
click at [41, 155] on link "Entregadores novo" at bounding box center [30, 155] width 56 height 9
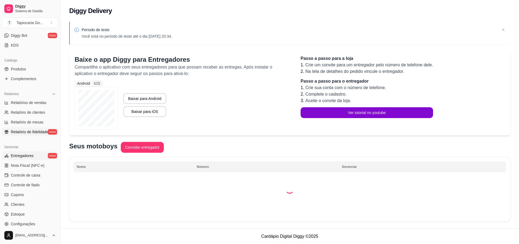
click at [38, 134] on span "Relatório de fidelidade" at bounding box center [30, 131] width 38 height 5
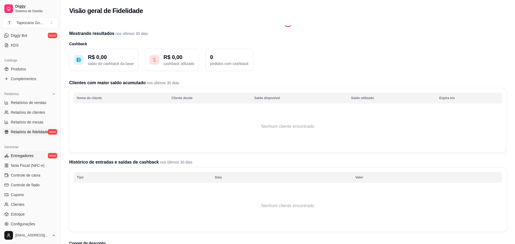
click at [36, 153] on link "Entregadores novo" at bounding box center [30, 155] width 56 height 9
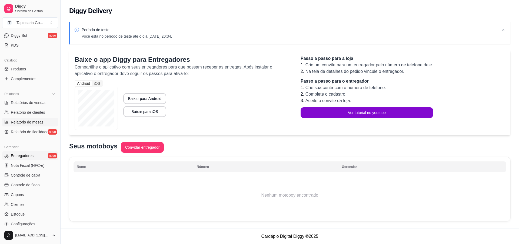
click at [28, 122] on span "Relatório de mesas" at bounding box center [27, 121] width 33 height 5
select select "TOTAL_OF_ORDERS"
select select "7"
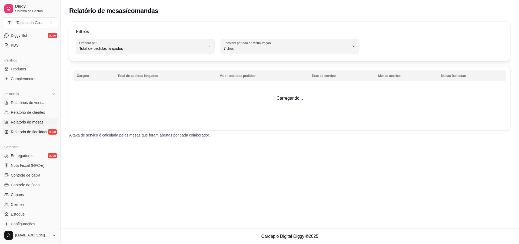
click at [29, 132] on span "Relatório de fidelidade" at bounding box center [30, 131] width 38 height 5
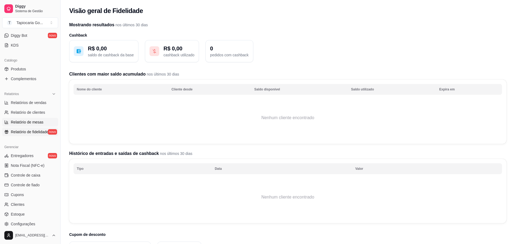
click at [28, 122] on span "Relatório de mesas" at bounding box center [27, 121] width 33 height 5
select select "TOTAL_OF_ORDERS"
select select "7"
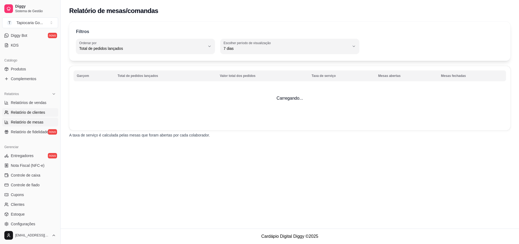
click at [27, 113] on span "Relatório de clientes" at bounding box center [28, 111] width 34 height 5
select select "30"
select select "HIGHEST_TOTAL_SPENT_WITH_ORDERS"
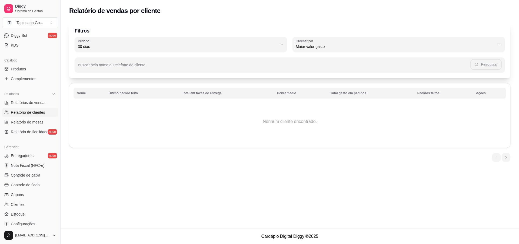
click at [36, 116] on link "Relatório de clientes" at bounding box center [30, 112] width 56 height 9
click at [25, 68] on span "Produtos" at bounding box center [18, 68] width 15 height 5
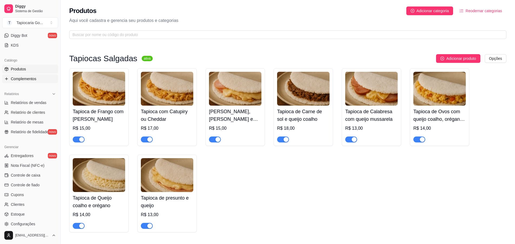
click at [27, 82] on link "Complementos" at bounding box center [30, 78] width 56 height 9
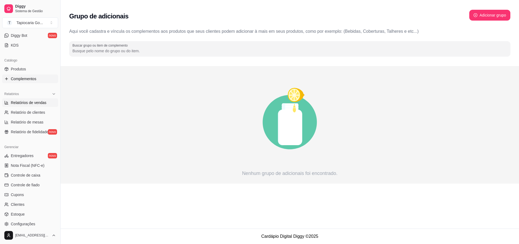
click at [31, 103] on span "Relatórios de vendas" at bounding box center [29, 102] width 36 height 5
select select "ALL"
select select "0"
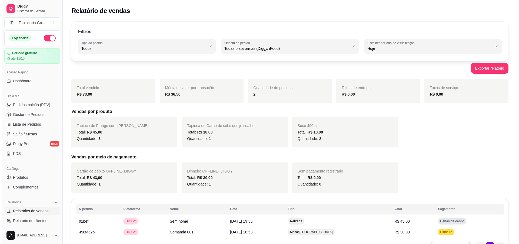
scroll to position [33, 0]
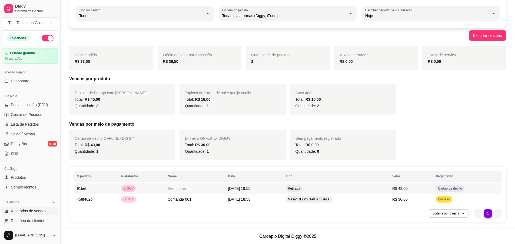
click at [174, 184] on td "Sem nome" at bounding box center [194, 188] width 60 height 11
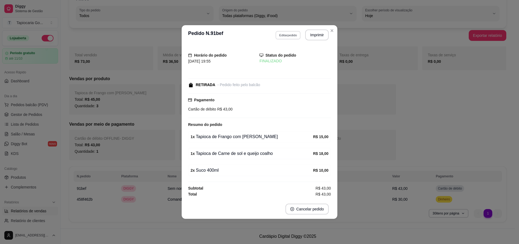
click at [291, 32] on button "Editar pedido" at bounding box center [287, 35] width 25 height 8
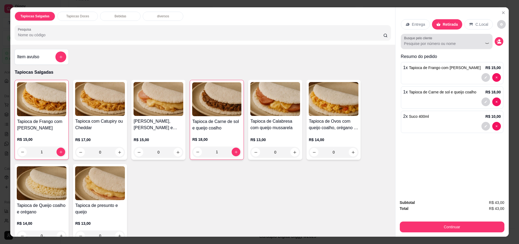
click at [442, 41] on input "Busque pelo cliente" at bounding box center [439, 43] width 70 height 5
click at [495, 38] on button "decrease-product-quantity" at bounding box center [499, 41] width 9 height 9
click at [496, 39] on icon "decrease-product-quantity" at bounding box center [498, 41] width 5 height 5
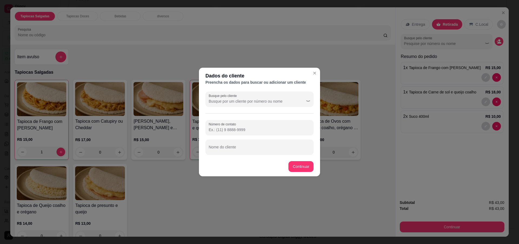
drag, startPoint x: 276, startPoint y: 88, endPoint x: 275, endPoint y: 85, distance: 3.5
click at [275, 85] on section "Dados do cliente Preencha os dados para buscar ou adicionar um cliente Busque p…" at bounding box center [259, 122] width 121 height 108
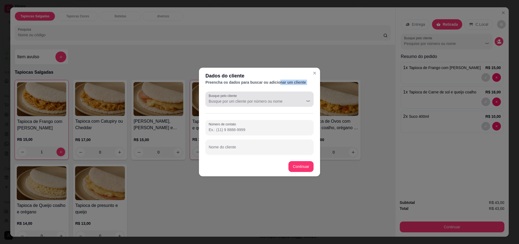
click at [253, 103] on input "Busque pelo cliente" at bounding box center [252, 100] width 86 height 5
type input "Annderson"
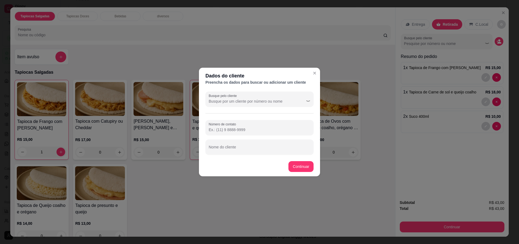
click at [288, 101] on input "Busque pelo cliente" at bounding box center [252, 100] width 86 height 5
click at [253, 149] on input "Nome do cliente" at bounding box center [260, 148] width 102 height 5
type input "a"
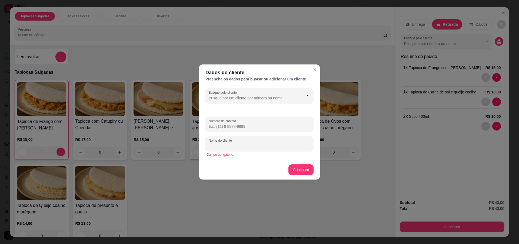
type input "a"
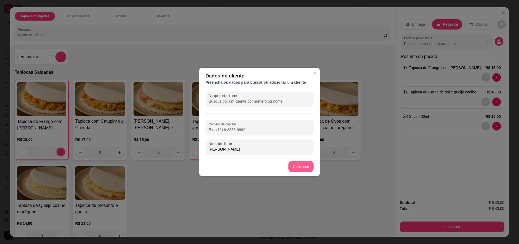
type input "[PERSON_NAME]"
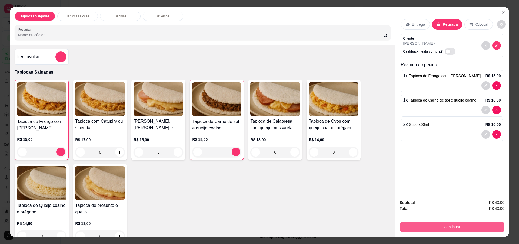
click at [431, 227] on button "Continuar" at bounding box center [452, 226] width 105 height 11
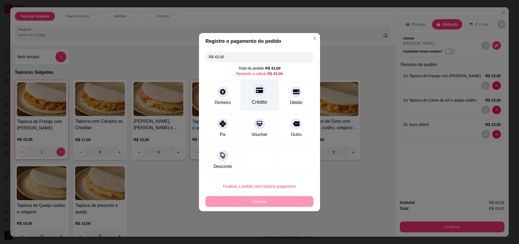
click at [258, 95] on div at bounding box center [260, 90] width 12 height 12
type input "R$ 0,00"
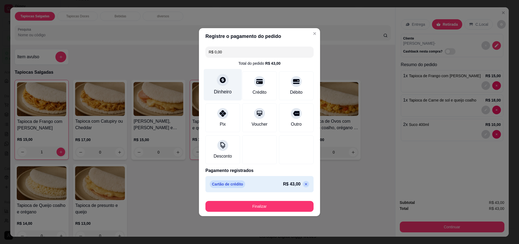
click at [225, 89] on div "Dinheiro" at bounding box center [223, 91] width 18 height 7
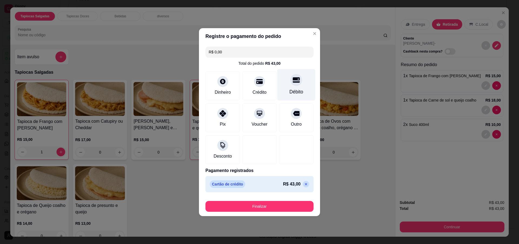
click at [289, 88] on div "Débito" at bounding box center [296, 91] width 14 height 7
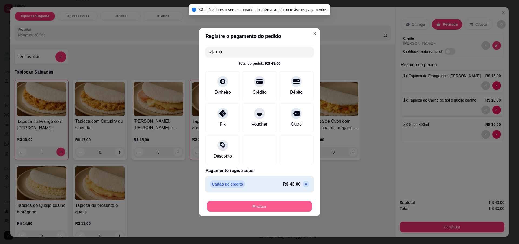
click at [292, 203] on button "Finalizar" at bounding box center [259, 206] width 105 height 11
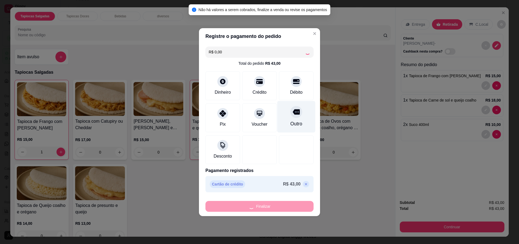
type input "0"
type input "-R$ 43,00"
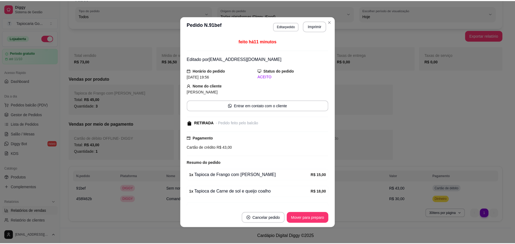
scroll to position [22, 0]
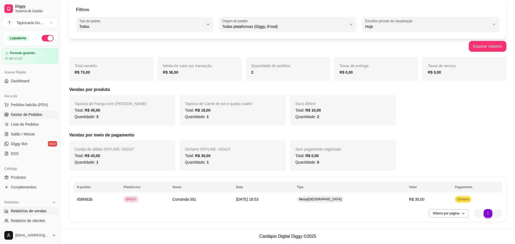
click at [34, 115] on span "Gestor de Pedidos" at bounding box center [26, 114] width 31 height 5
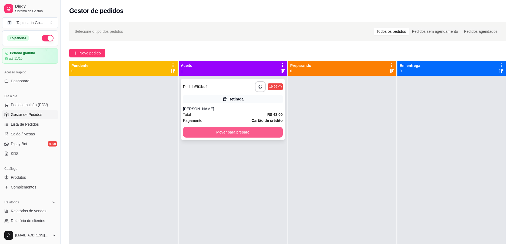
click at [243, 130] on button "Mover para preparo" at bounding box center [233, 131] width 100 height 11
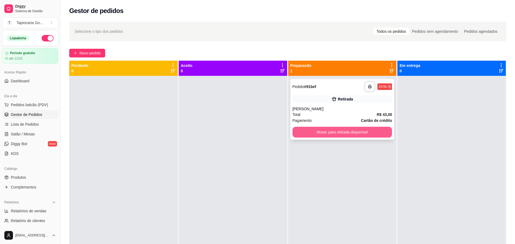
click at [364, 127] on button "Mover para retirada disponível" at bounding box center [342, 131] width 100 height 11
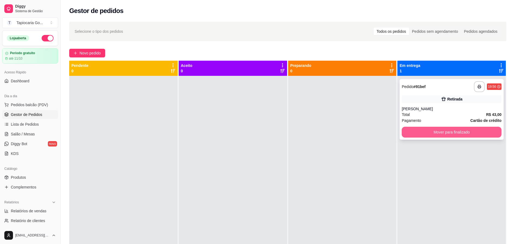
click at [431, 132] on button "Mover para finalizado" at bounding box center [452, 131] width 100 height 11
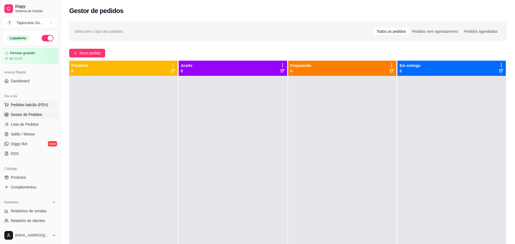
click at [48, 104] on button "Pedidos balcão (PDV)" at bounding box center [30, 104] width 56 height 9
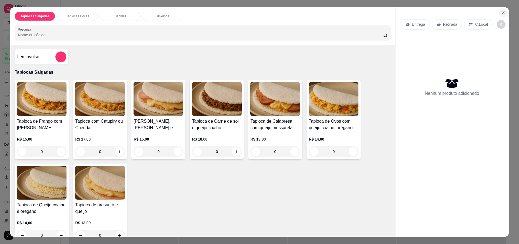
click at [502, 13] on icon "Close" at bounding box center [503, 13] width 4 height 4
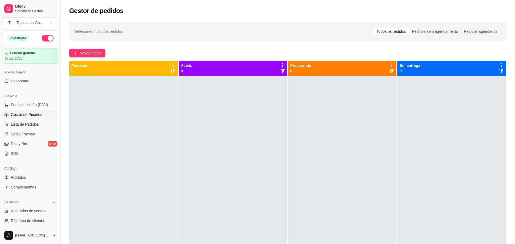
click at [37, 113] on span "Gestor de Pedidos" at bounding box center [26, 114] width 31 height 5
click at [86, 55] on span "Novo pedido" at bounding box center [89, 53] width 21 height 6
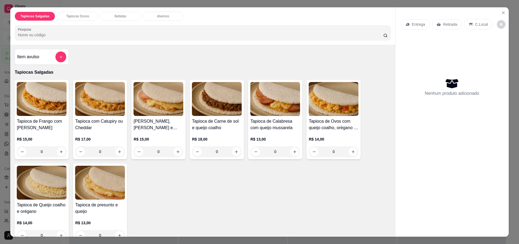
click at [100, 109] on img at bounding box center [100, 99] width 50 height 34
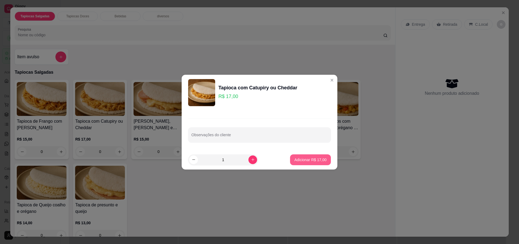
click at [309, 162] on p "Adicionar R$ 17,00" at bounding box center [310, 159] width 32 height 5
type input "1"
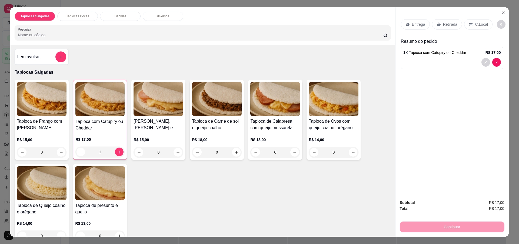
click at [418, 25] on p "Entrega" at bounding box center [418, 24] width 13 height 5
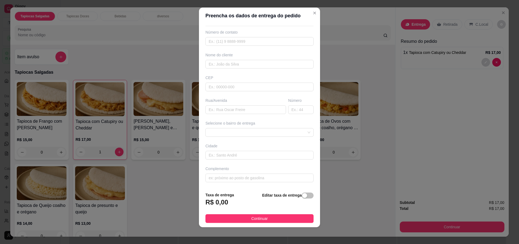
scroll to position [5, 0]
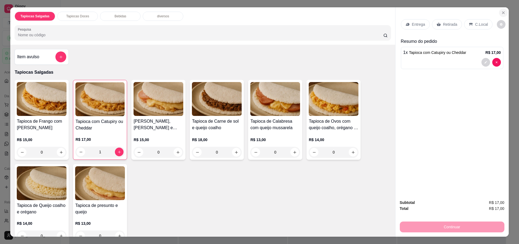
click at [501, 11] on icon "Close" at bounding box center [503, 13] width 4 height 4
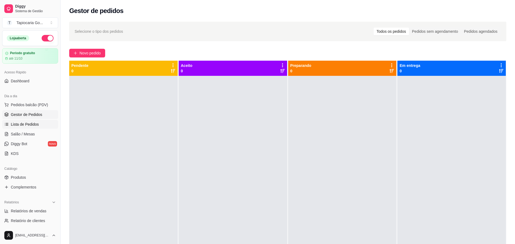
click at [41, 123] on link "Lista de Pedidos" at bounding box center [30, 124] width 56 height 9
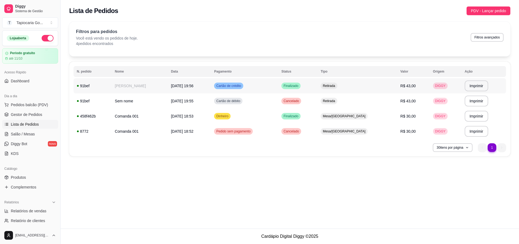
click at [247, 91] on td "Cartão de crédito" at bounding box center [244, 85] width 67 height 15
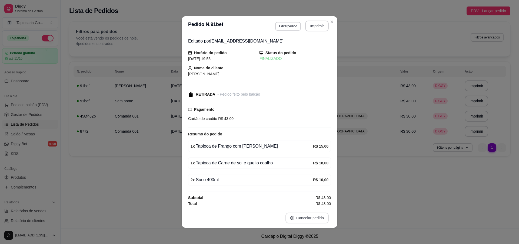
click at [305, 218] on button "Cancelar pedido" at bounding box center [306, 217] width 43 height 11
click at [320, 204] on button "Sim" at bounding box center [319, 204] width 21 height 11
click at [330, 21] on icon "Close" at bounding box center [332, 21] width 4 height 4
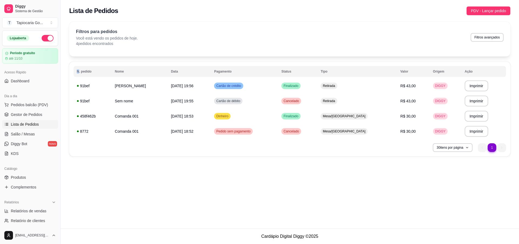
click at [328, 22] on div "Filtros para pedidos Você está vendo os pedidos de hoje. 4 pedidos encontrados …" at bounding box center [289, 39] width 441 height 35
click at [237, 105] on td "Cartão de débito" at bounding box center [244, 100] width 67 height 15
click at [25, 115] on span "Gestor de Pedidos" at bounding box center [26, 114] width 31 height 5
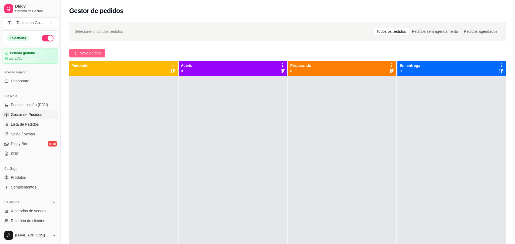
click at [84, 55] on span "Novo pedido" at bounding box center [89, 53] width 21 height 6
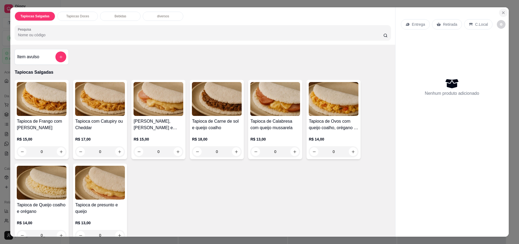
click at [500, 10] on button "Close" at bounding box center [503, 12] width 9 height 9
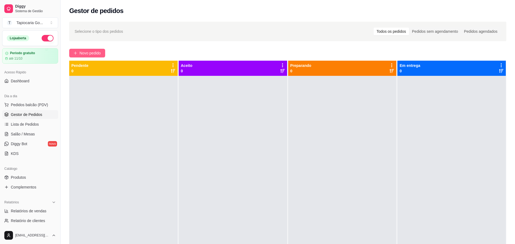
click at [97, 56] on button "Novo pedido" at bounding box center [87, 53] width 36 height 9
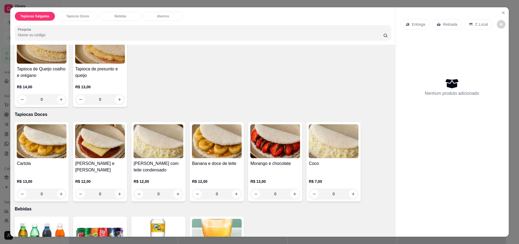
scroll to position [118, 0]
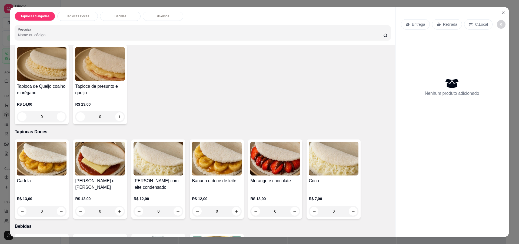
click at [287, 95] on div "Tapioca de Frango com Queijo mussarela R$ 15,00 0 Tapioca com Catupiry ou Chedd…" at bounding box center [203, 42] width 376 height 163
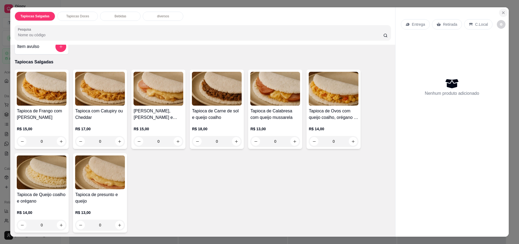
click at [502, 13] on icon "Close" at bounding box center [503, 13] width 2 height 2
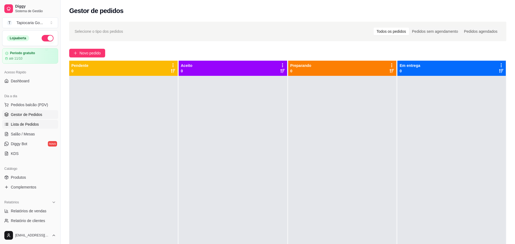
click at [31, 121] on link "Lista de Pedidos" at bounding box center [30, 124] width 56 height 9
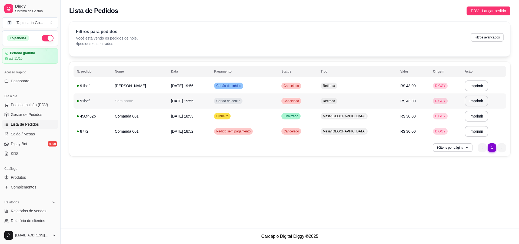
click at [232, 100] on span "Cartão de débito" at bounding box center [228, 101] width 26 height 4
click at [242, 86] on span "Cartão de crédito" at bounding box center [228, 86] width 27 height 4
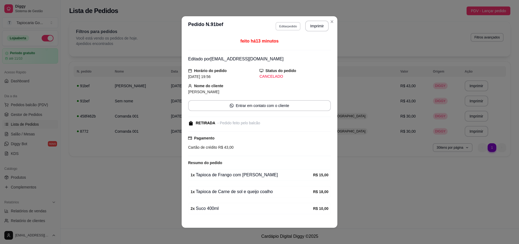
click at [292, 28] on button "Editar pedido" at bounding box center [287, 26] width 25 height 8
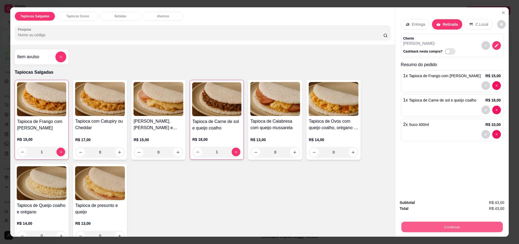
click at [447, 222] on button "Continuar" at bounding box center [451, 226] width 101 height 11
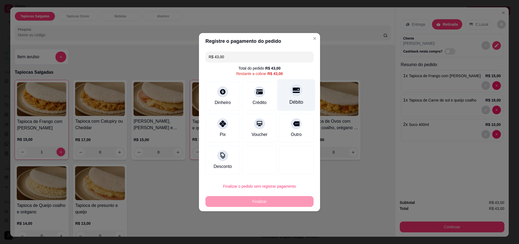
click at [296, 86] on div at bounding box center [296, 90] width 12 height 12
type input "R$ 0,00"
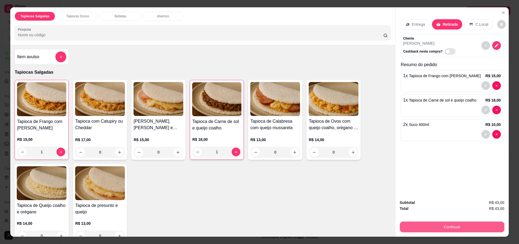
click at [462, 224] on button "Continuar" at bounding box center [452, 226] width 105 height 11
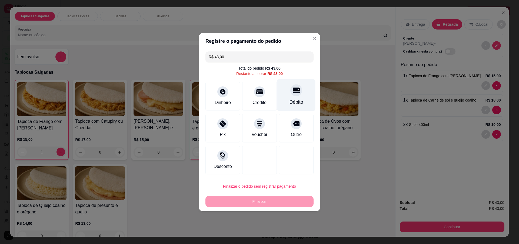
click at [304, 93] on div "Débito" at bounding box center [296, 95] width 38 height 32
type input "R$ 0,00"
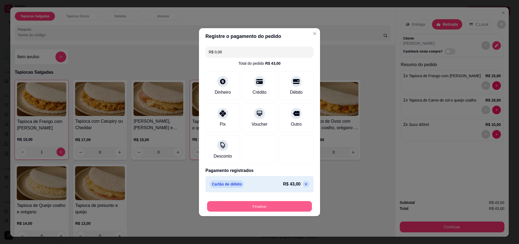
click at [260, 207] on button "Finalizar" at bounding box center [259, 206] width 105 height 11
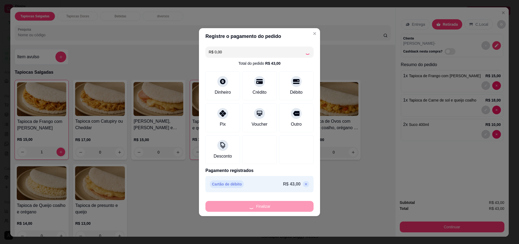
type input "0"
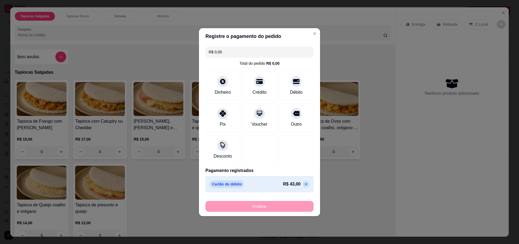
type input "-R$ 43,00"
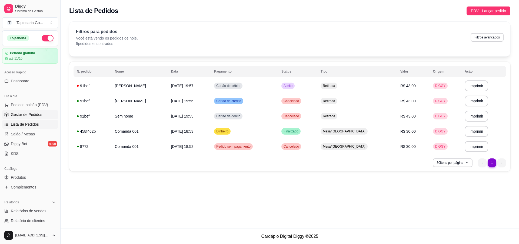
click at [43, 114] on link "Gestor de Pedidos" at bounding box center [30, 114] width 56 height 9
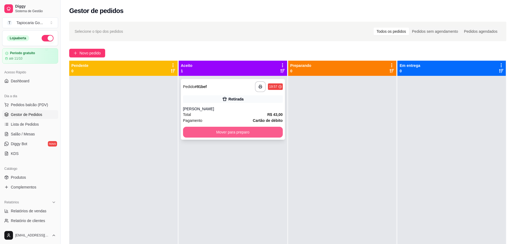
click at [236, 129] on button "Mover para preparo" at bounding box center [233, 131] width 100 height 11
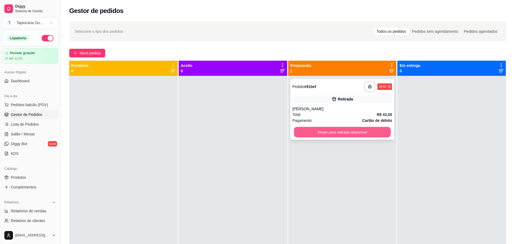
click at [348, 129] on button "Mover para retirada disponível" at bounding box center [342, 132] width 97 height 11
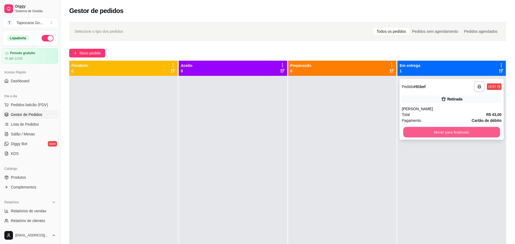
click at [463, 128] on button "Mover para finalizado" at bounding box center [451, 132] width 97 height 11
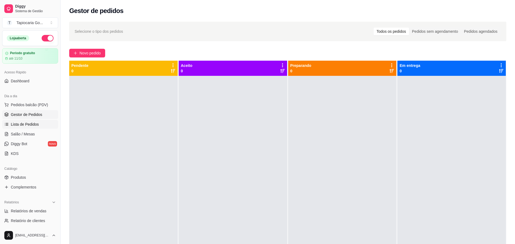
click at [21, 127] on link "Lista de Pedidos" at bounding box center [30, 124] width 56 height 9
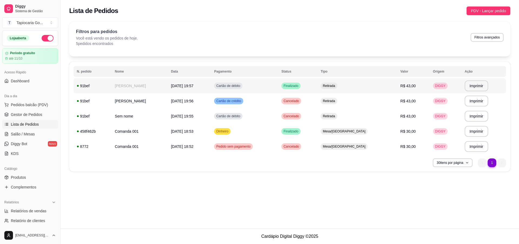
click at [193, 84] on span "12/09/25 às 19:57" at bounding box center [182, 86] width 22 height 4
click at [171, 131] on span "[DATE] 18:53" at bounding box center [182, 131] width 22 height 4
click at [155, 107] on td "[PERSON_NAME]" at bounding box center [140, 100] width 56 height 15
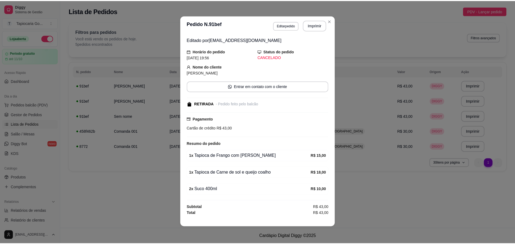
scroll to position [1, 0]
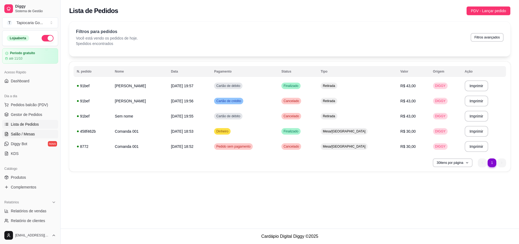
click at [29, 134] on span "Salão / Mesas" at bounding box center [23, 133] width 24 height 5
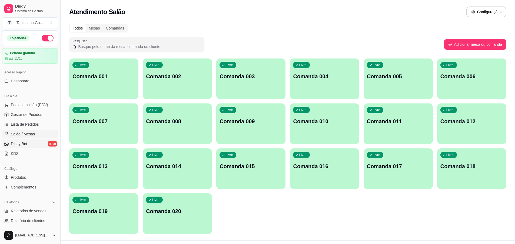
click at [27, 147] on link "Diggy Bot novo" at bounding box center [30, 143] width 56 height 9
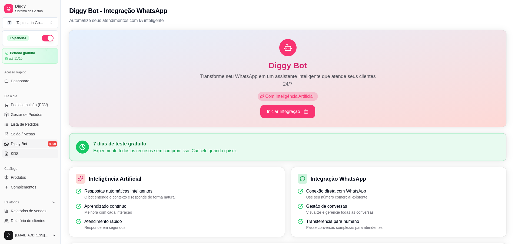
click at [24, 152] on link "KDS" at bounding box center [30, 153] width 56 height 9
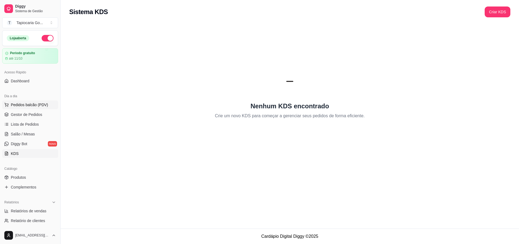
click at [33, 104] on span "Pedidos balcão (PDV)" at bounding box center [29, 104] width 37 height 5
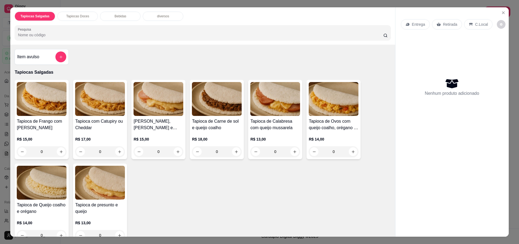
drag, startPoint x: 296, startPoint y: 1, endPoint x: 318, endPoint y: 0, distance: 21.6
click at [296, 1] on div "Tapiocas Salgadas Tapiocas Doces Bebidas diversos Pesquisa Item avulso Tapiocas…" at bounding box center [259, 122] width 519 height 244
click at [499, 14] on button "Close" at bounding box center [503, 12] width 9 height 9
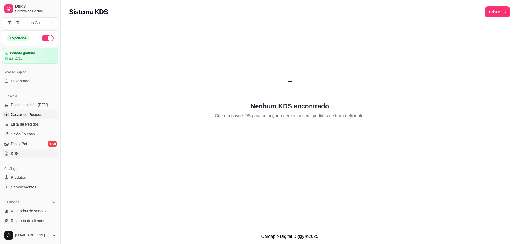
click at [38, 116] on span "Gestor de Pedidos" at bounding box center [26, 114] width 31 height 5
